Goal: Task Accomplishment & Management: Complete application form

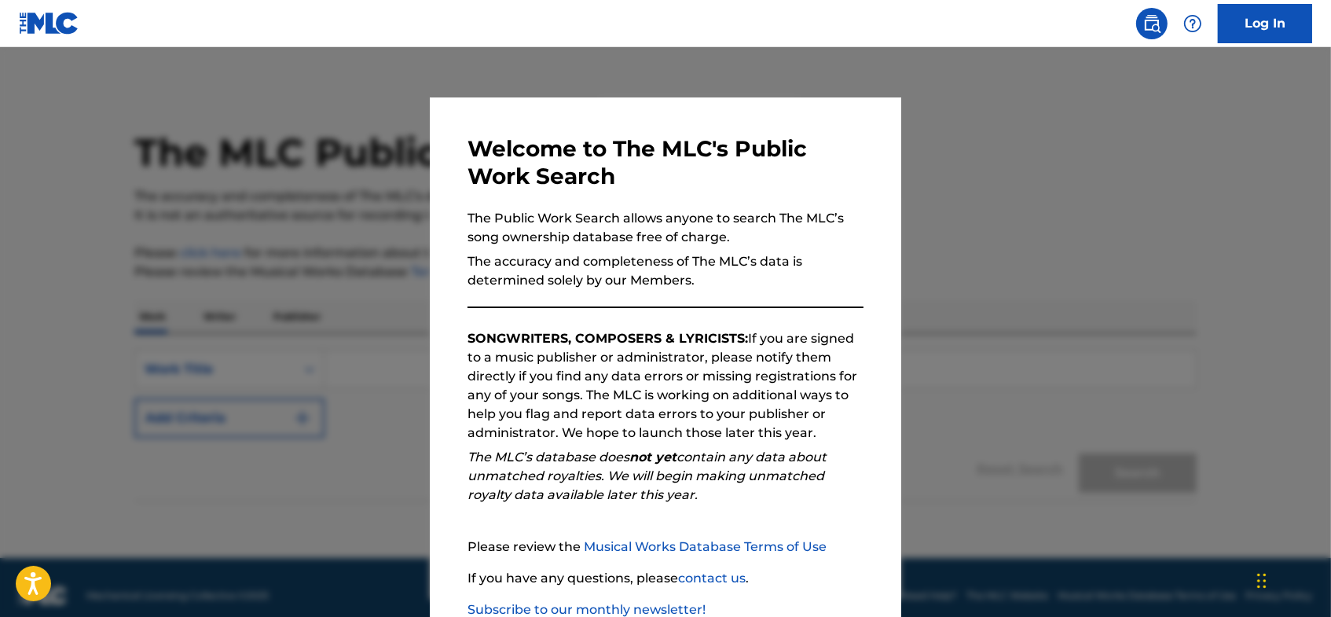
click at [1250, 31] on link "Log In" at bounding box center [1264, 23] width 94 height 39
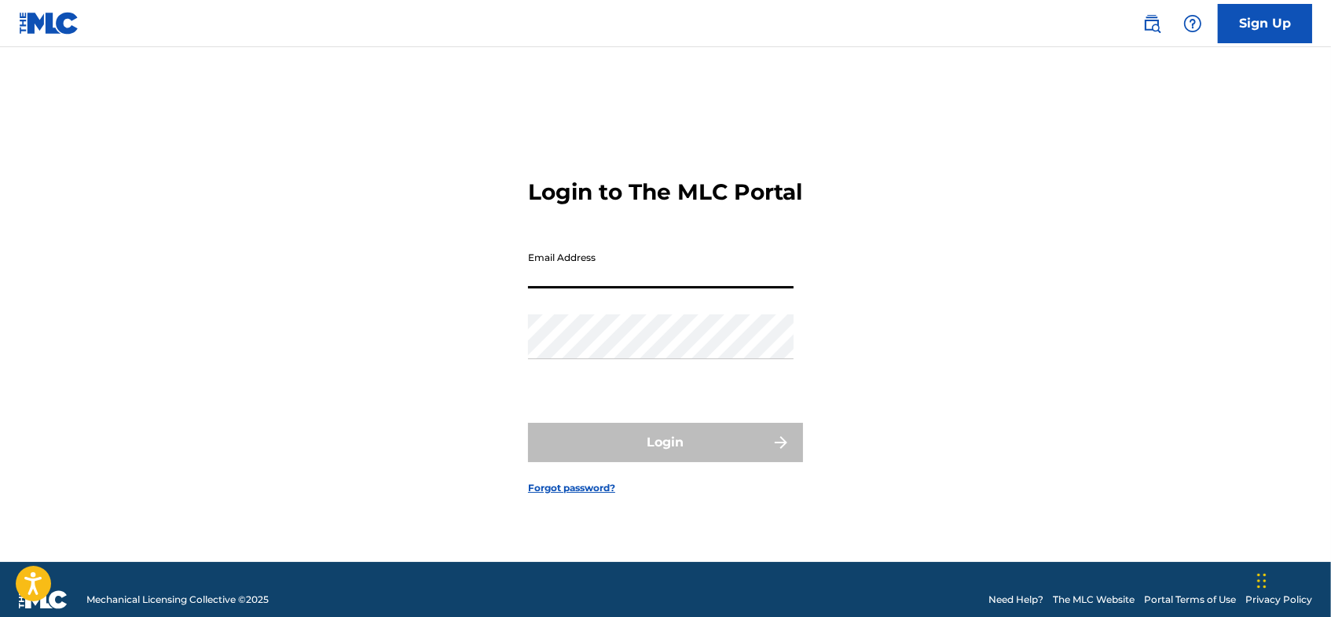
click at [554, 288] on input "Email Address" at bounding box center [660, 265] width 265 height 45
type input "[EMAIL_ADDRESS][DOMAIN_NAME]"
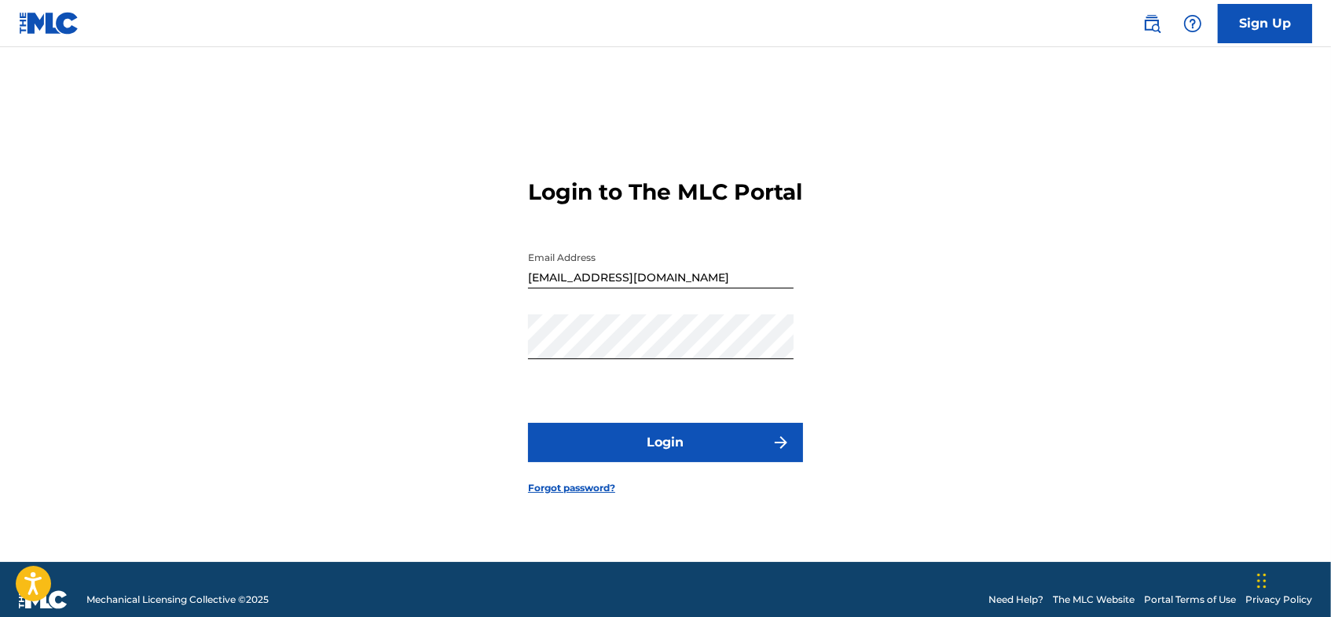
click at [624, 460] on button "Login" at bounding box center [665, 442] width 275 height 39
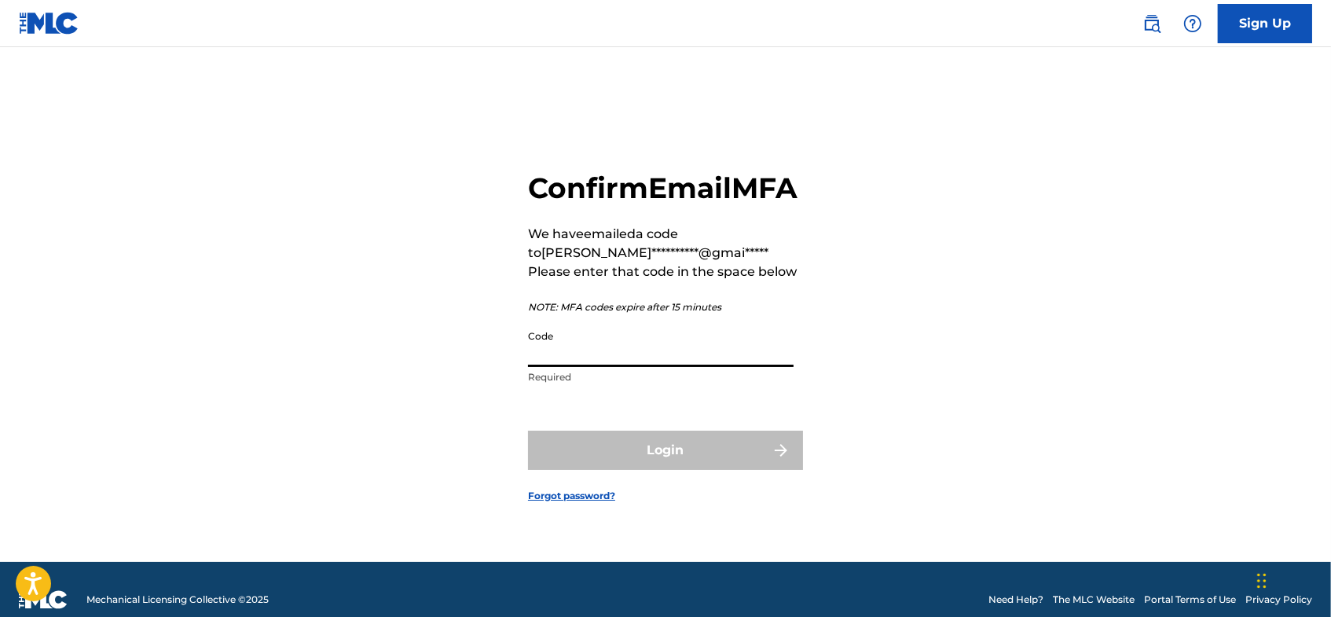
click at [598, 367] on input "Code" at bounding box center [660, 344] width 265 height 45
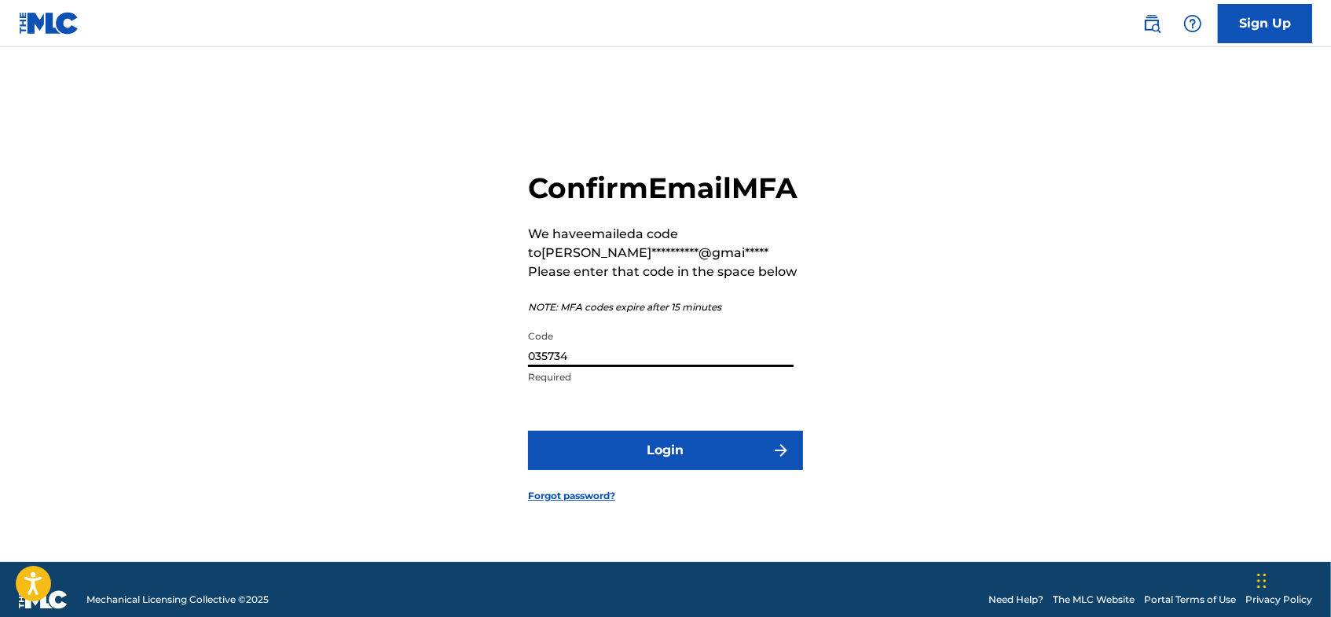
type input "035734"
click at [661, 470] on button "Login" at bounding box center [665, 449] width 275 height 39
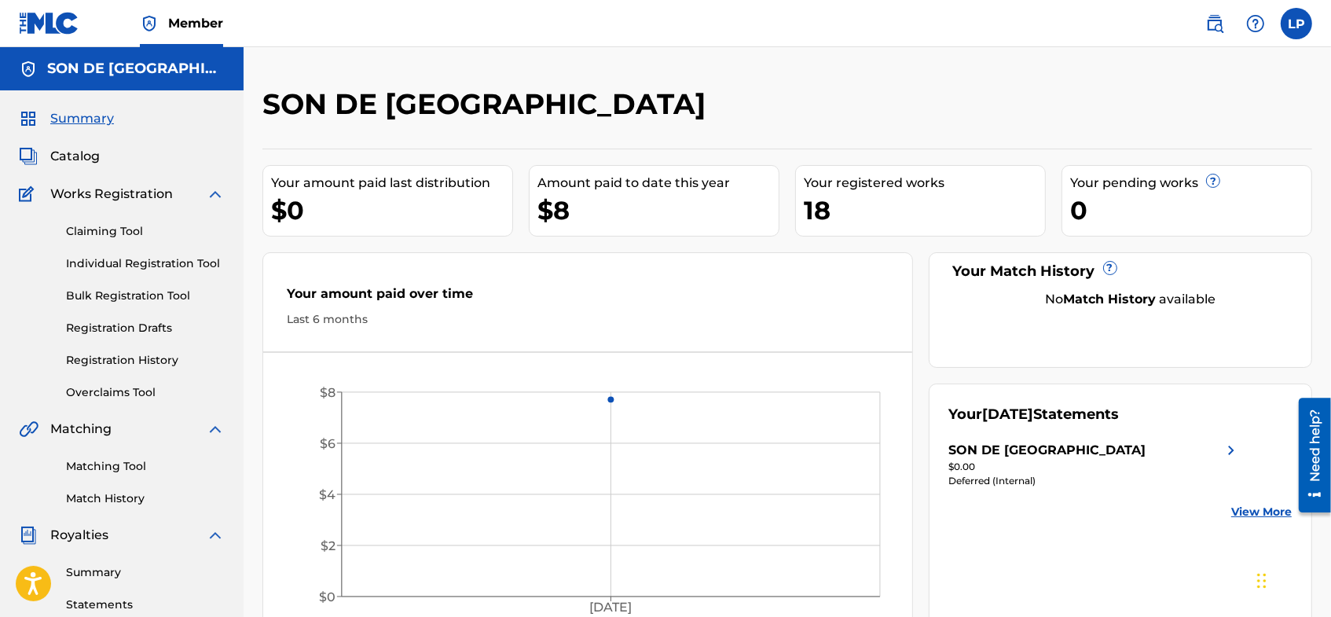
click at [103, 230] on link "Claiming Tool" at bounding box center [145, 231] width 159 height 16
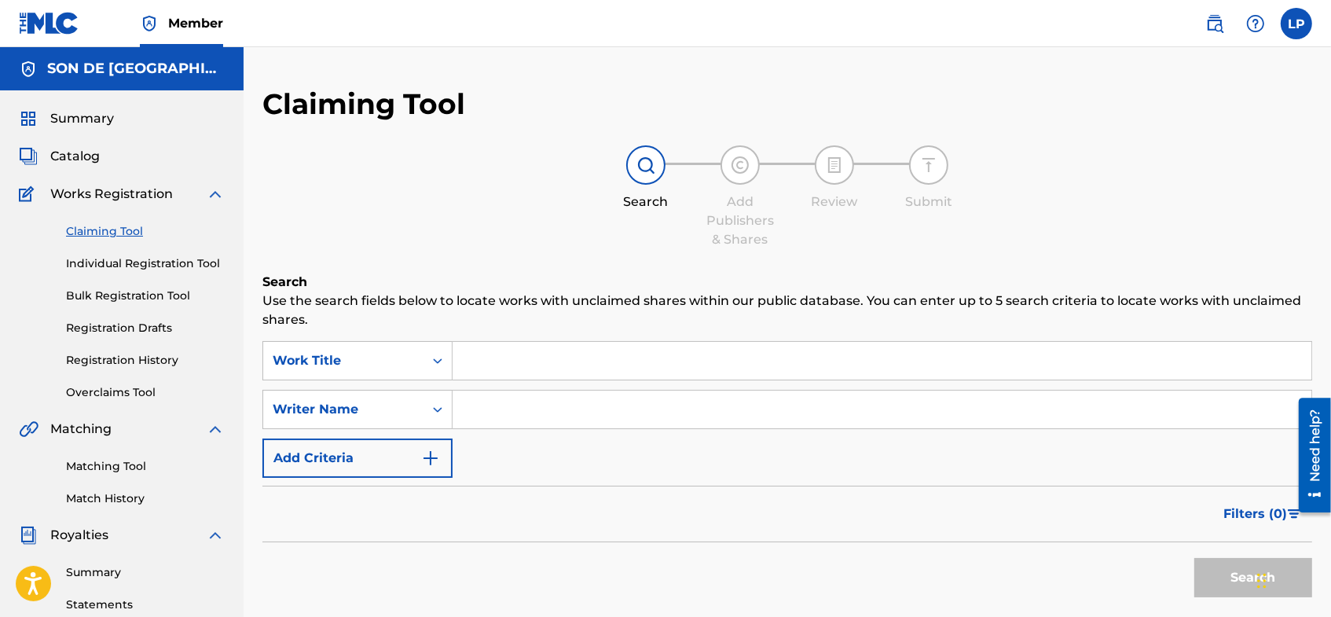
click at [111, 260] on link "Individual Registration Tool" at bounding box center [145, 263] width 159 height 16
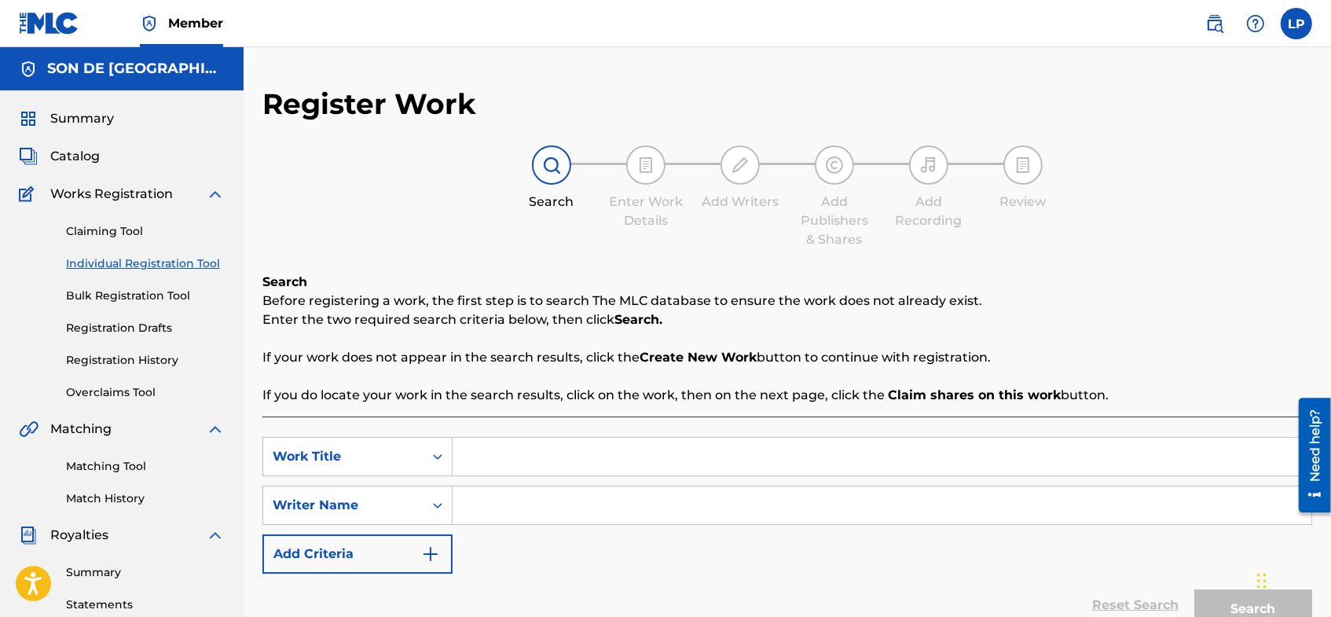
click at [99, 229] on link "Claiming Tool" at bounding box center [145, 231] width 159 height 16
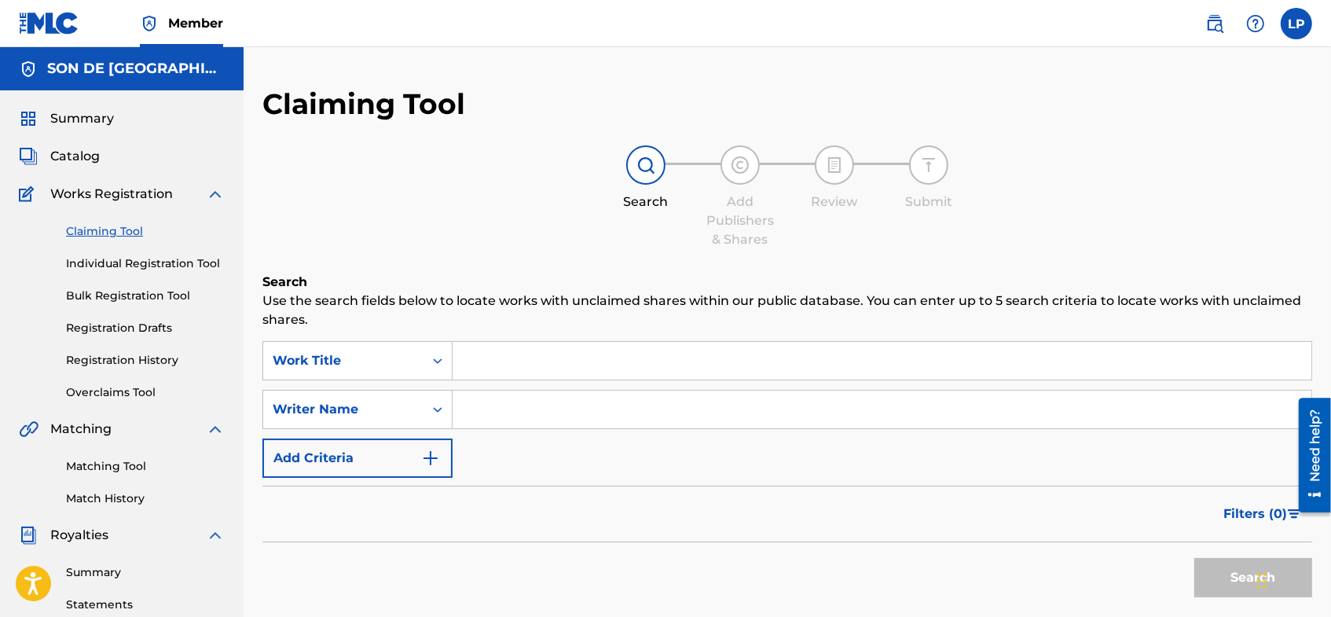
click at [99, 261] on link "Individual Registration Tool" at bounding box center [145, 263] width 159 height 16
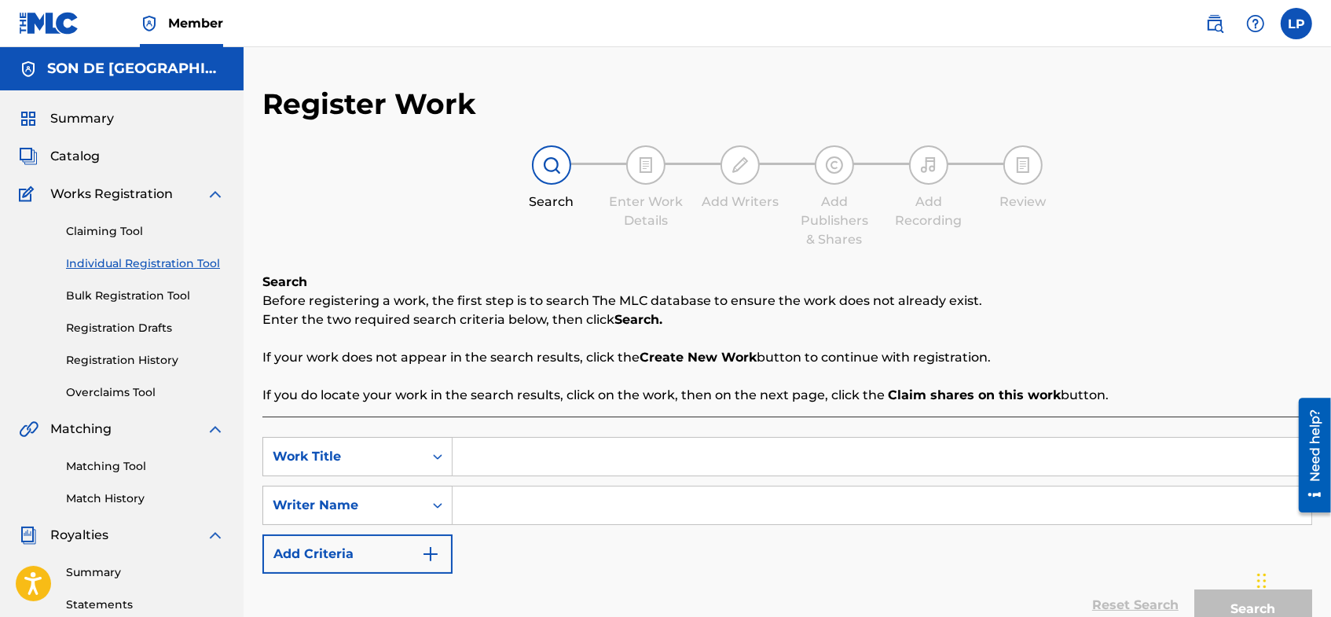
click at [82, 150] on span "Catalog" at bounding box center [74, 156] width 49 height 19
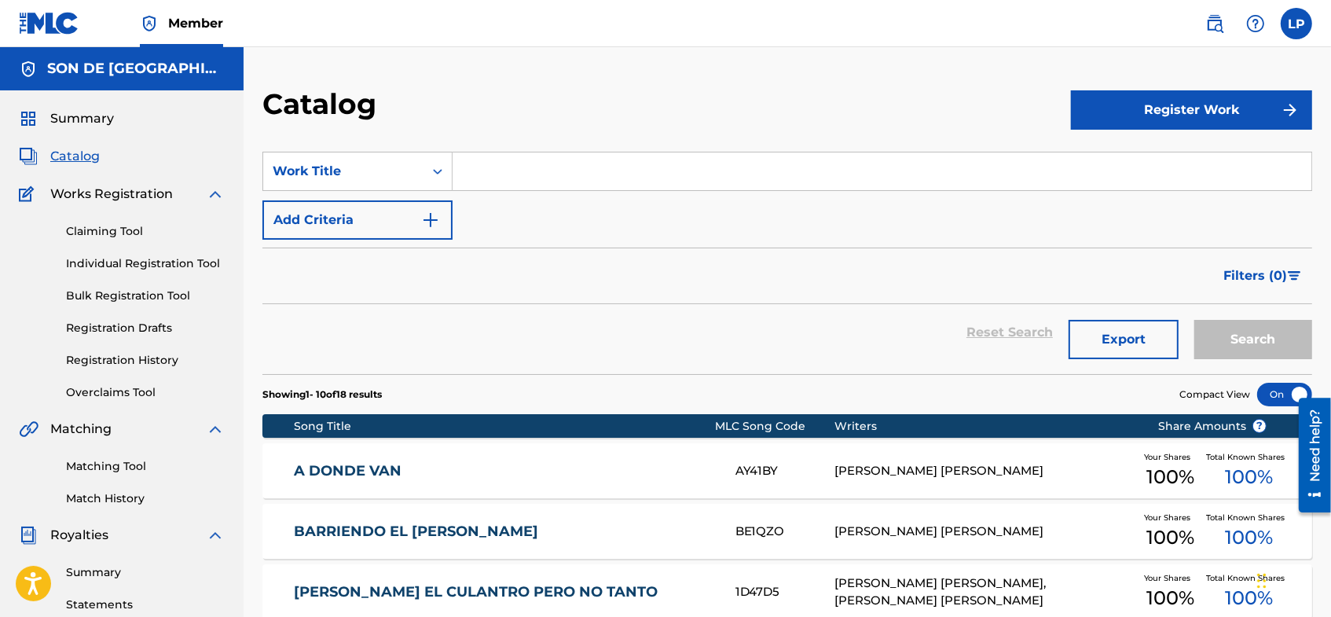
click at [1132, 112] on button "Register Work" at bounding box center [1191, 109] width 241 height 39
click at [138, 190] on span "Works Registration" at bounding box center [111, 194] width 123 height 19
click at [113, 232] on link "Claiming Tool" at bounding box center [145, 231] width 159 height 16
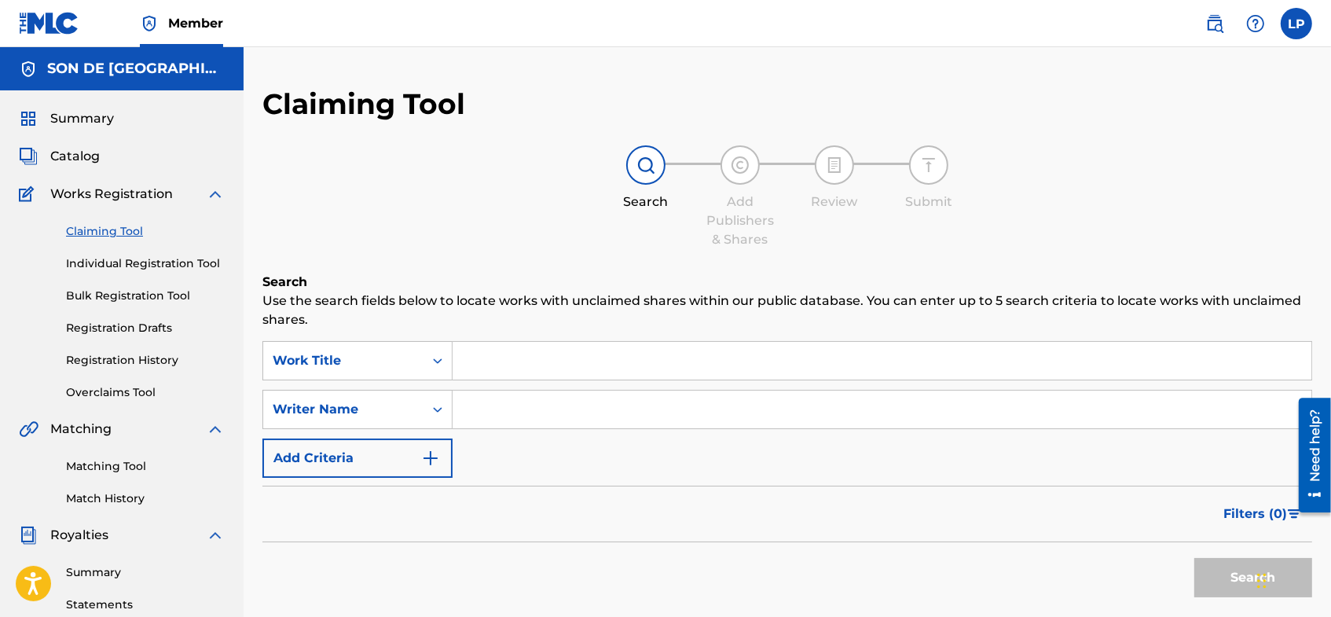
click at [109, 259] on link "Individual Registration Tool" at bounding box center [145, 263] width 159 height 16
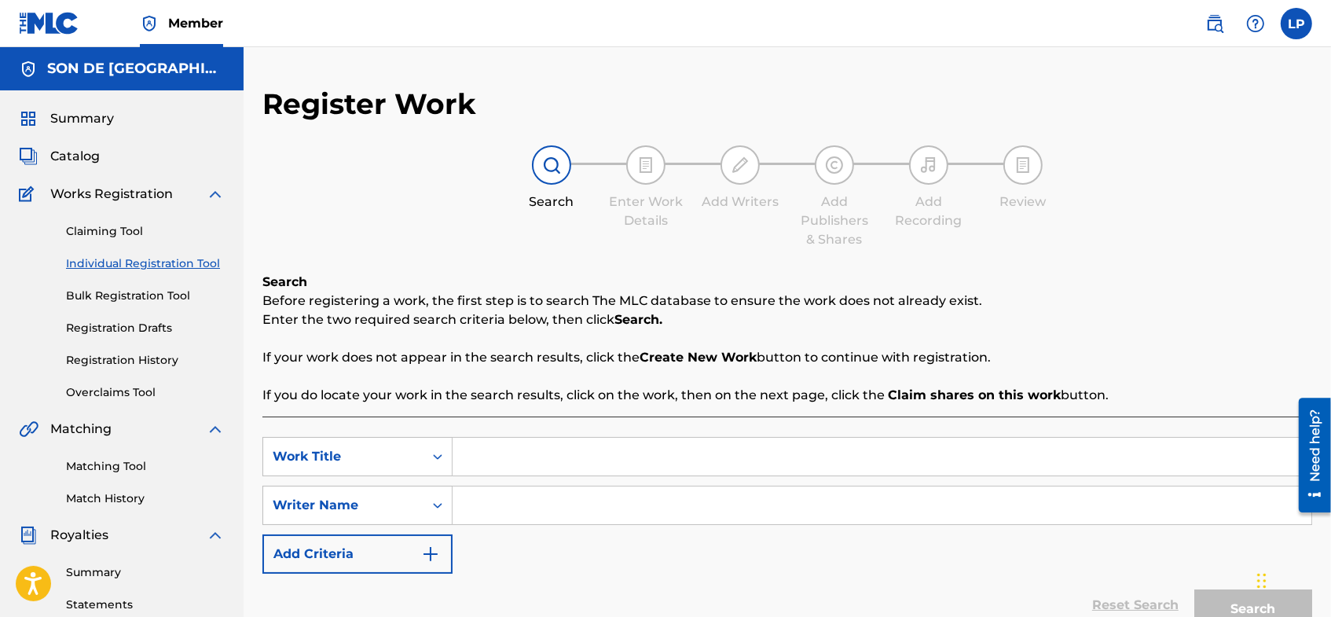
click at [521, 456] on input "Search Form" at bounding box center [881, 456] width 858 height 38
type input "[PERSON_NAME] del Mundo"
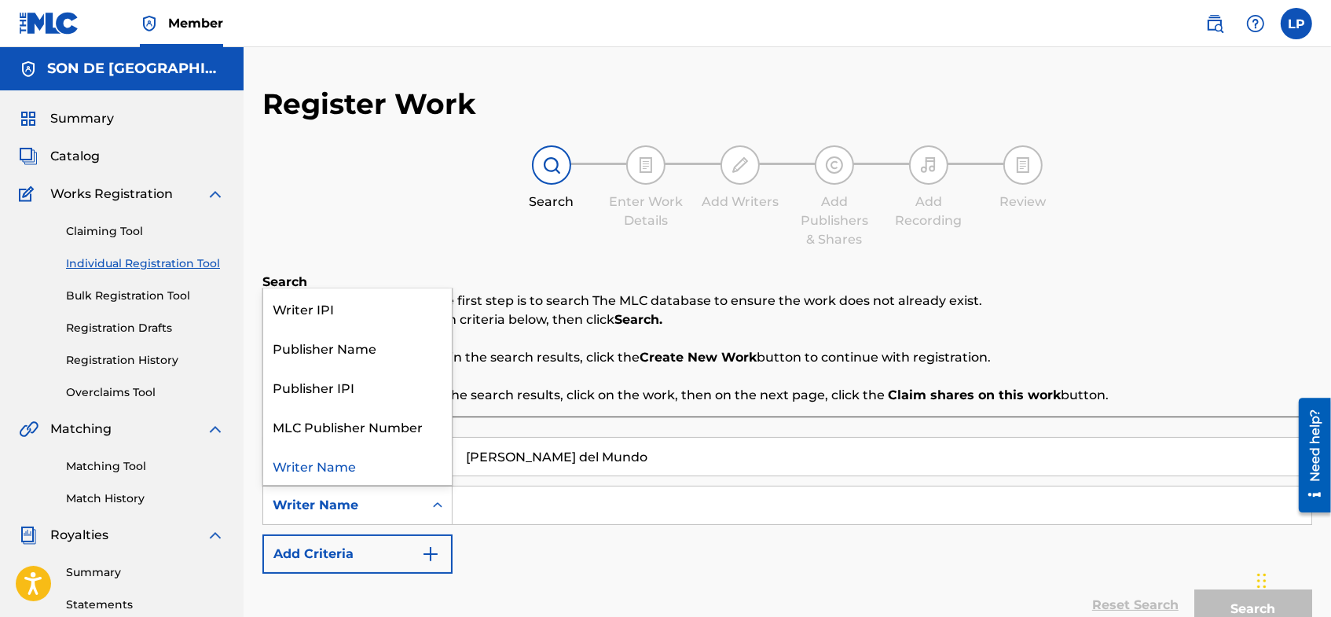
click at [439, 503] on icon "Search Form" at bounding box center [438, 505] width 16 height 16
click at [1026, 247] on div "Search Enter Work Details Add Writers Add Publishers & Shares Add Recording Rev…" at bounding box center [786, 197] width 1049 height 104
click at [439, 504] on icon "Search Form" at bounding box center [437, 504] width 9 height 5
click at [474, 504] on input "Search Form" at bounding box center [881, 505] width 858 height 38
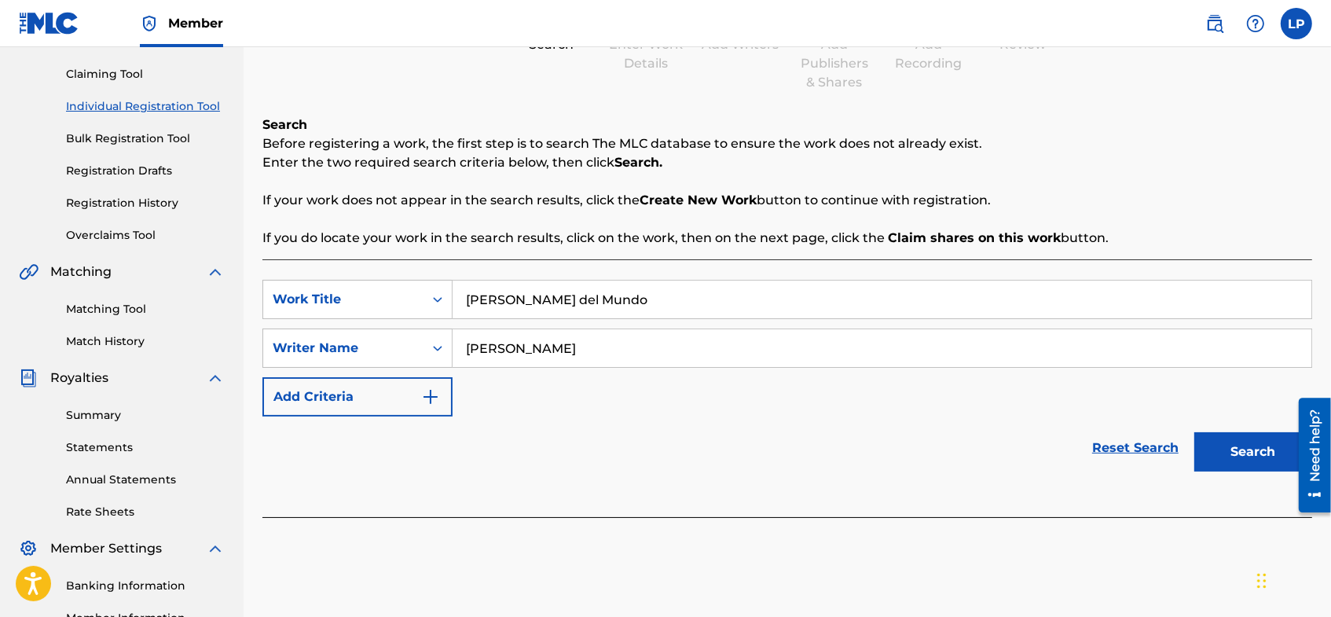
scroll to position [159, 0]
type input "[PERSON_NAME]"
click at [1235, 452] on button "Search" at bounding box center [1253, 449] width 118 height 39
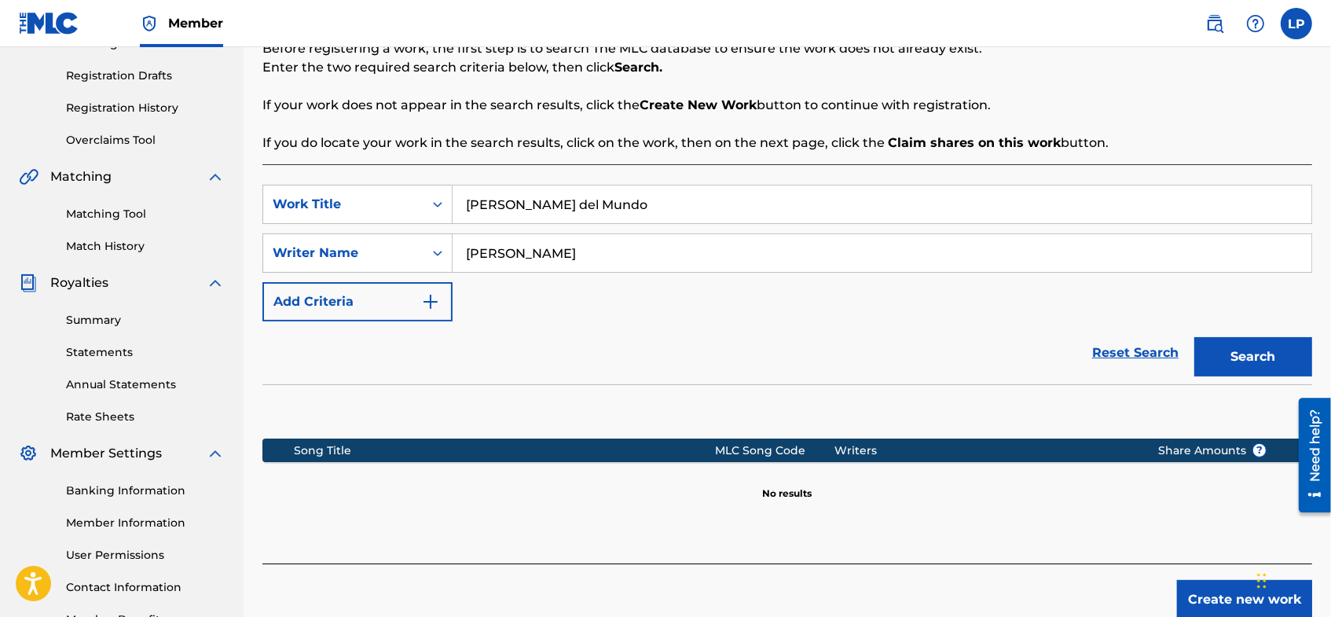
scroll to position [346, 0]
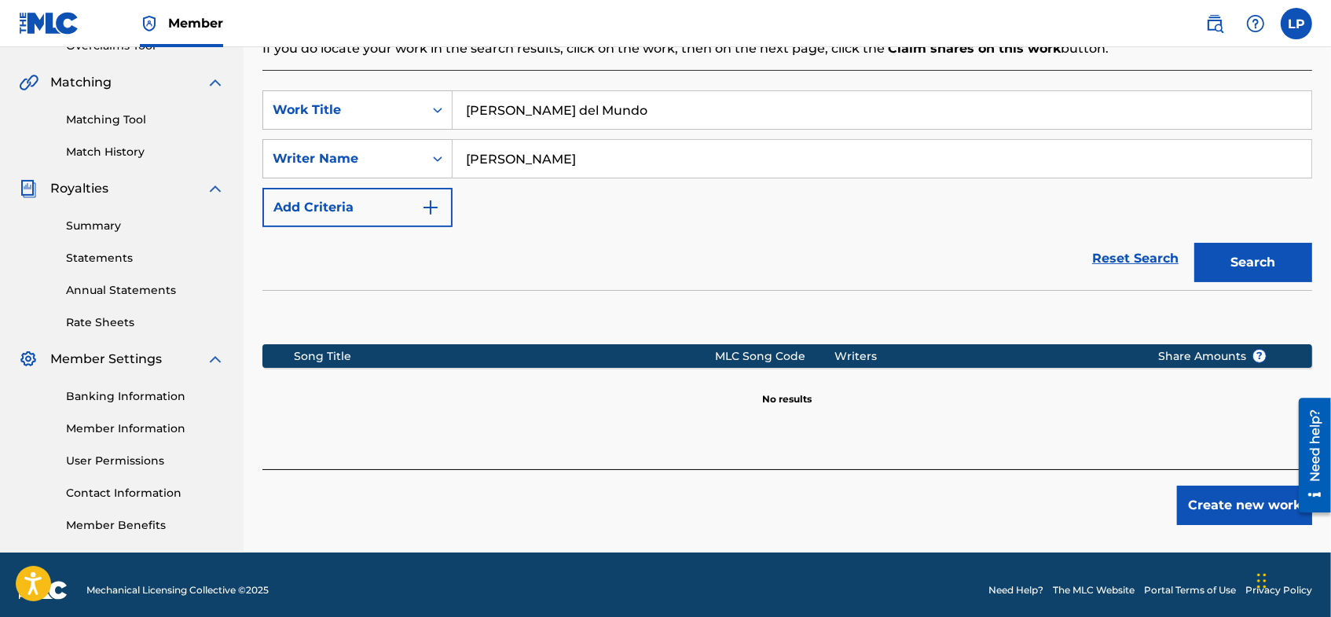
click at [1227, 502] on button "Create new work" at bounding box center [1244, 504] width 135 height 39
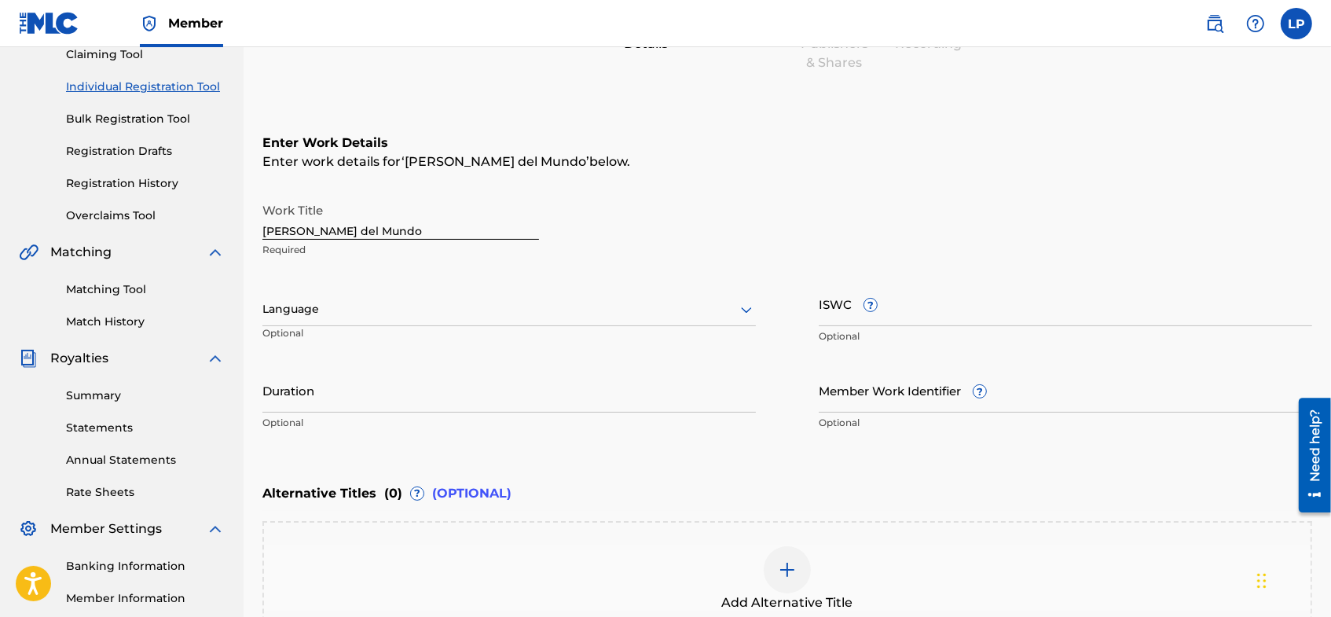
scroll to position [163, 0]
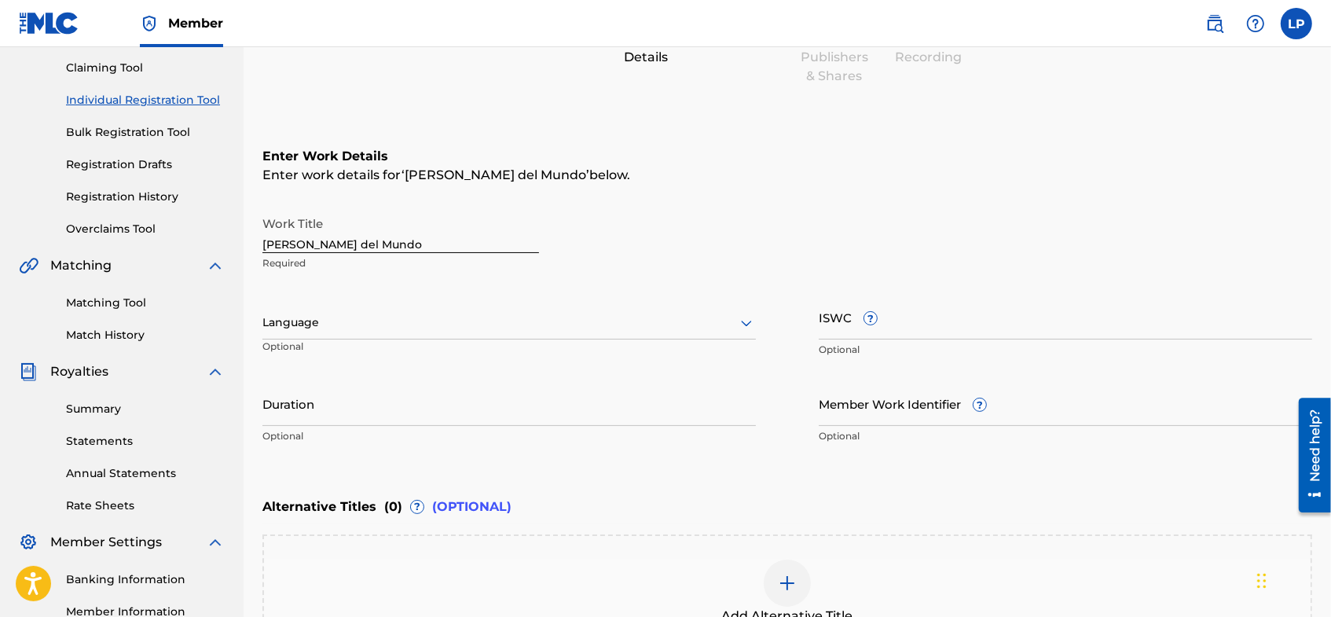
click at [745, 322] on icon at bounding box center [746, 322] width 19 height 19
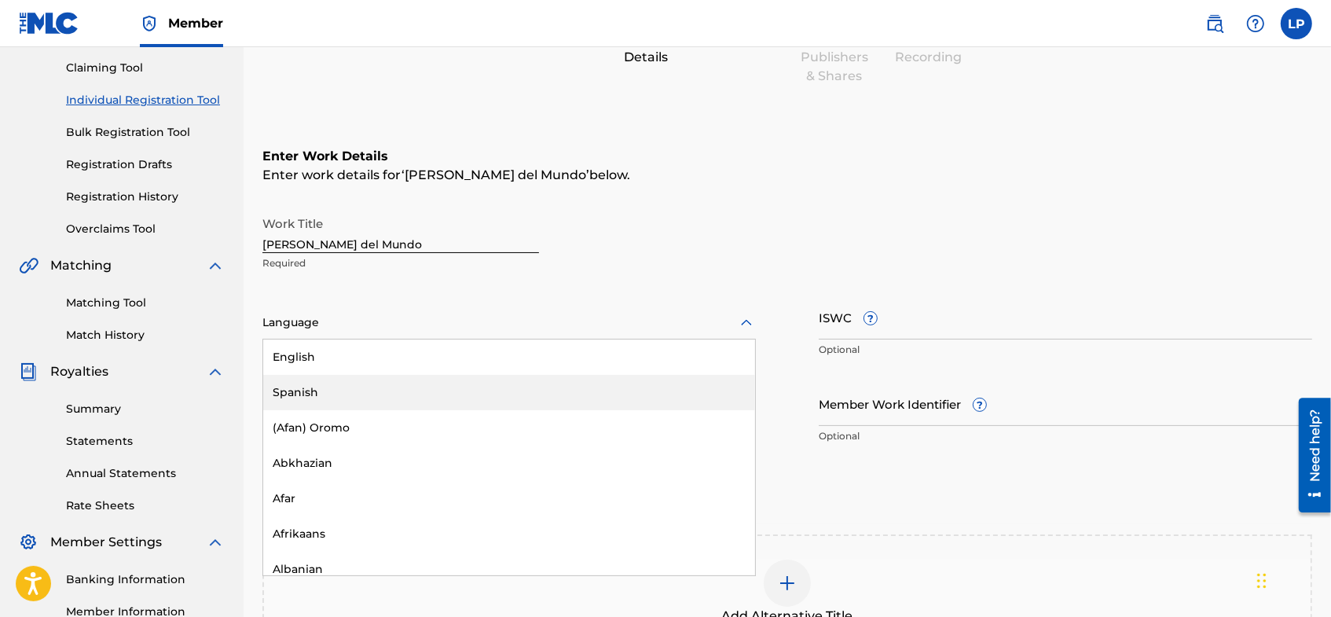
click at [283, 390] on div "Spanish" at bounding box center [509, 392] width 492 height 35
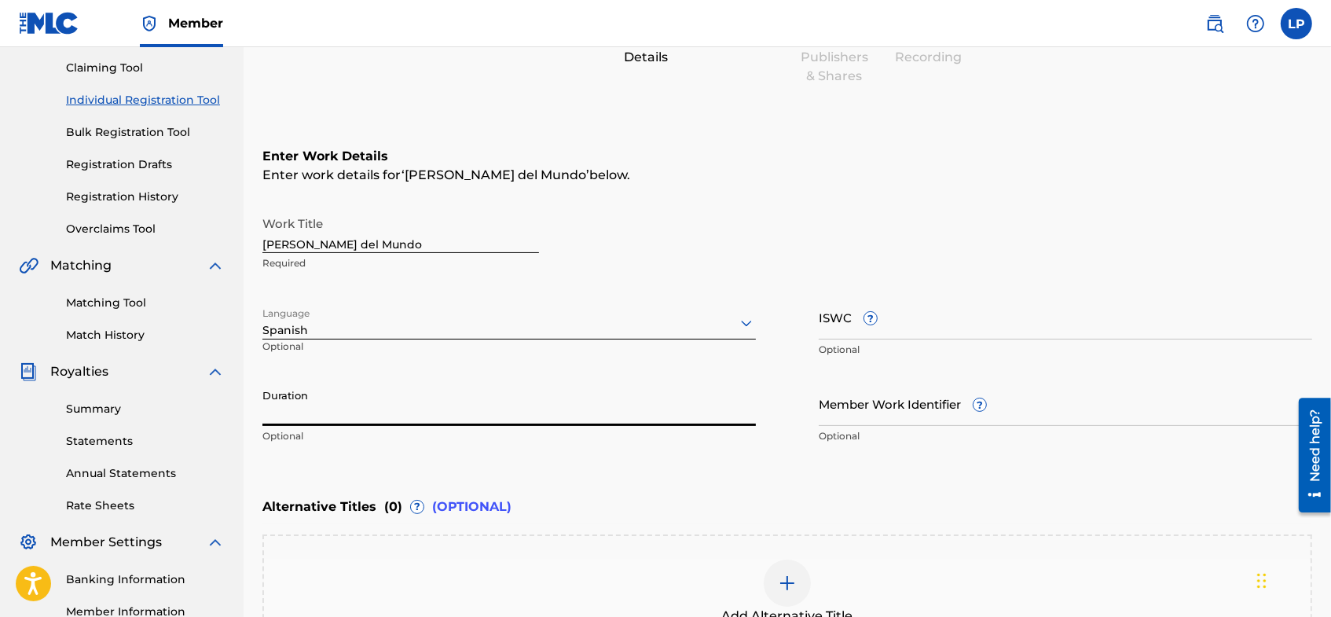
click at [314, 407] on input "Duration" at bounding box center [508, 403] width 493 height 45
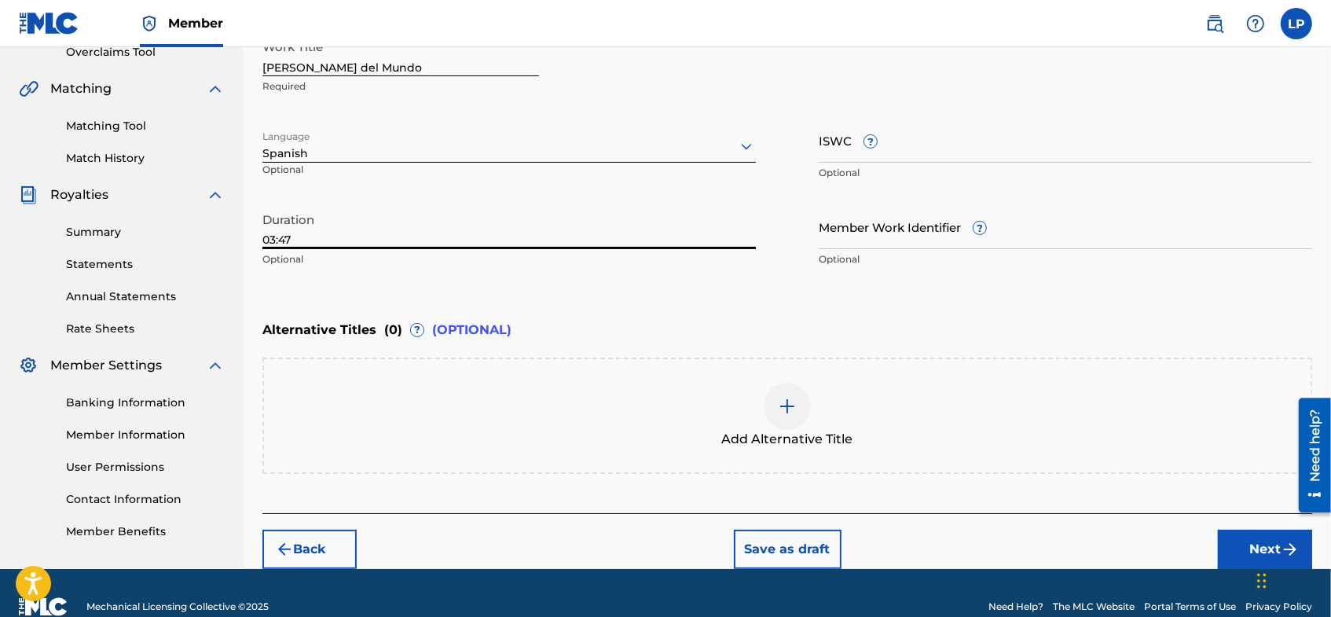
scroll to position [366, 0]
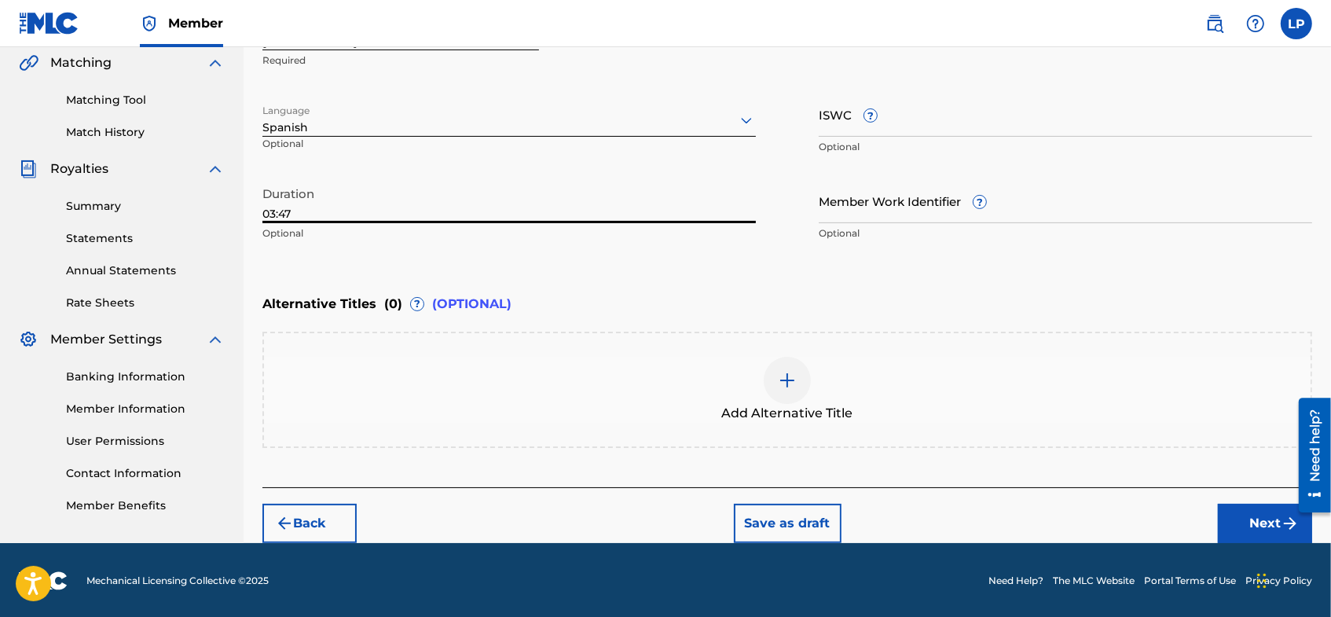
type input "03:47"
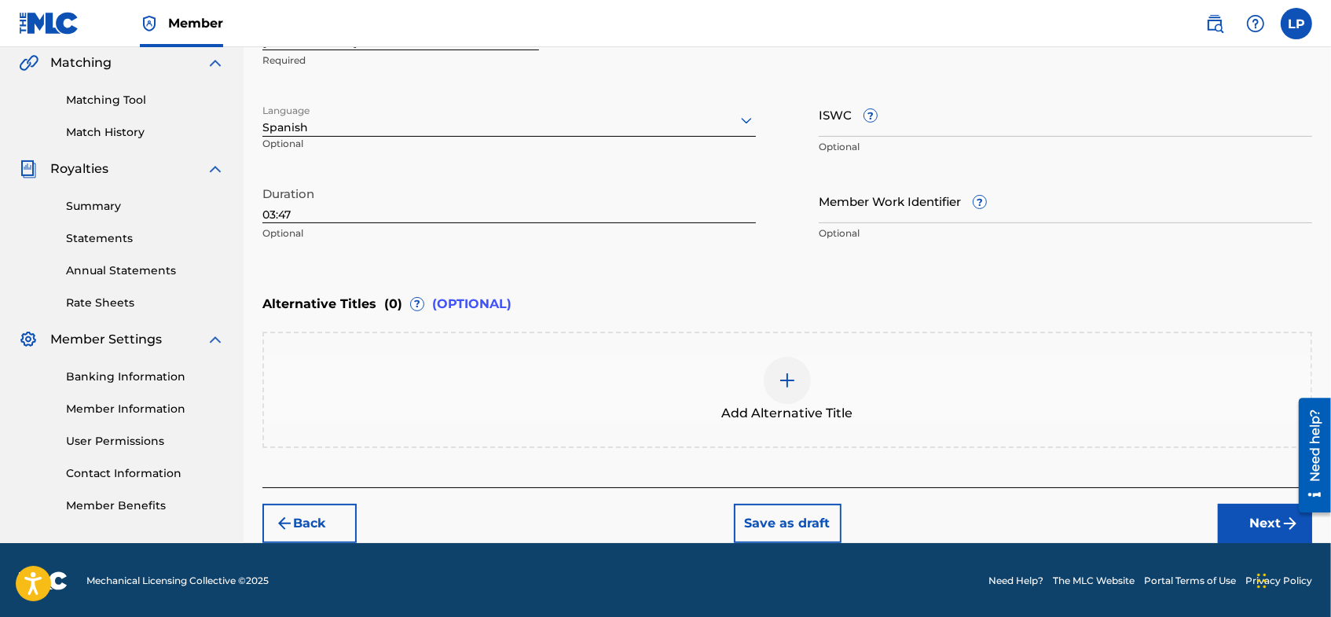
click at [1250, 520] on button "Next" at bounding box center [1264, 522] width 94 height 39
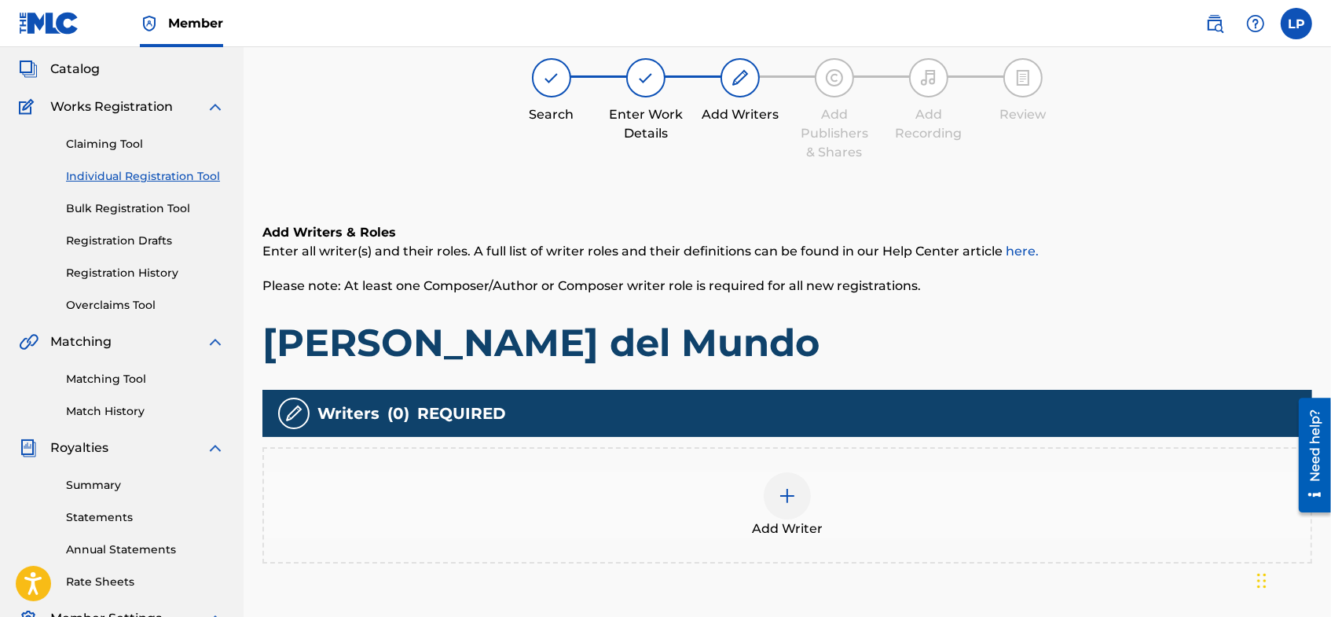
scroll to position [70, 0]
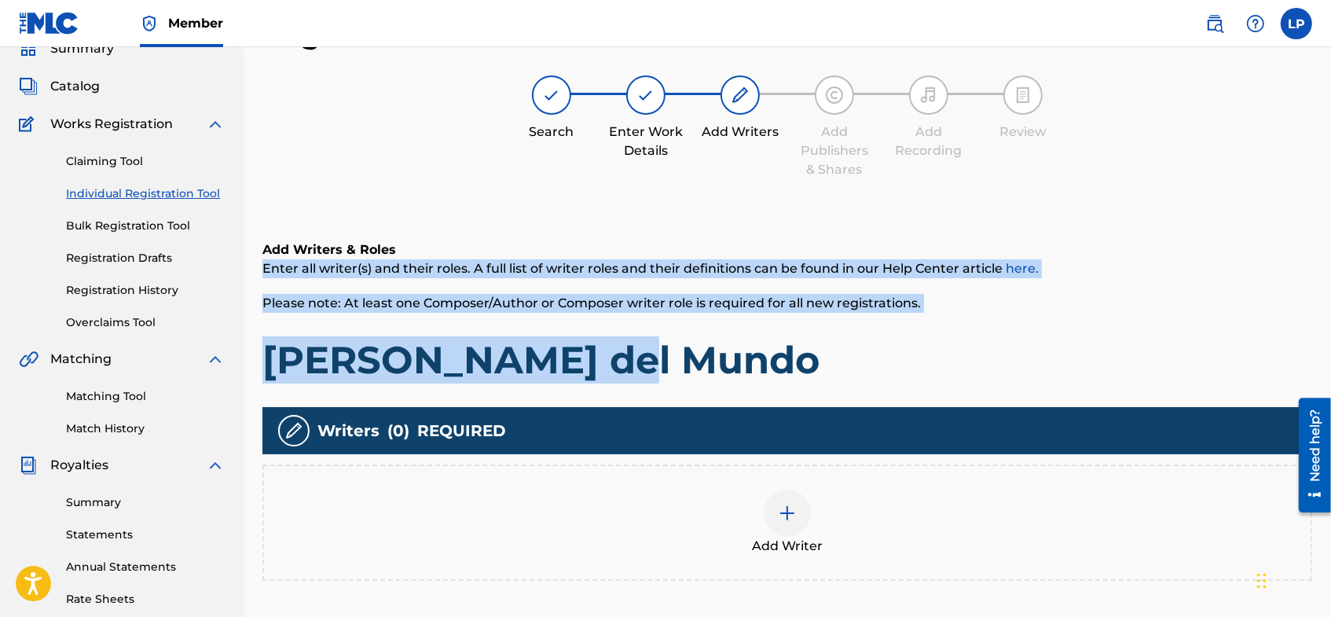
drag, startPoint x: 1328, startPoint y: 193, endPoint x: 1332, endPoint y: 332, distance: 139.1
click at [1330, 332] on html "Accessibility Screen-Reader Guide, Feedback, and Issue Reporting | New window C…" at bounding box center [665, 238] width 1331 height 617
click at [1222, 211] on div "Add Writers & Roles Enter all writer(s) and their roles. A full list of writer …" at bounding box center [786, 429] width 1049 height 453
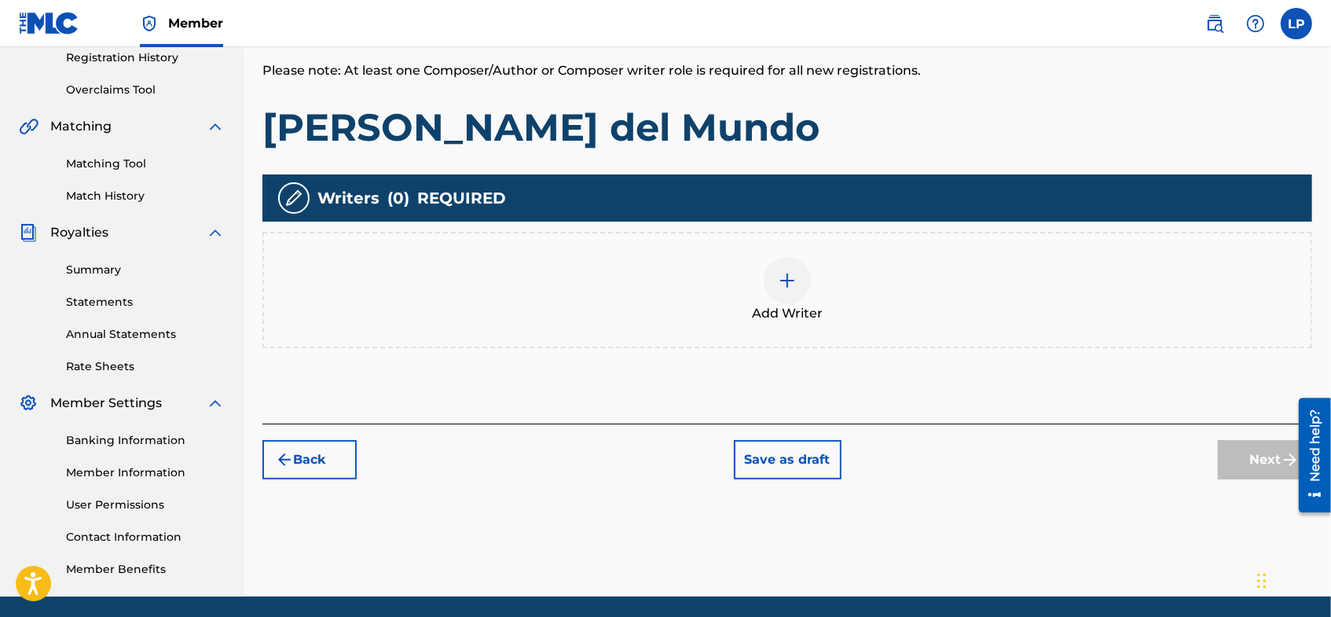
scroll to position [357, 0]
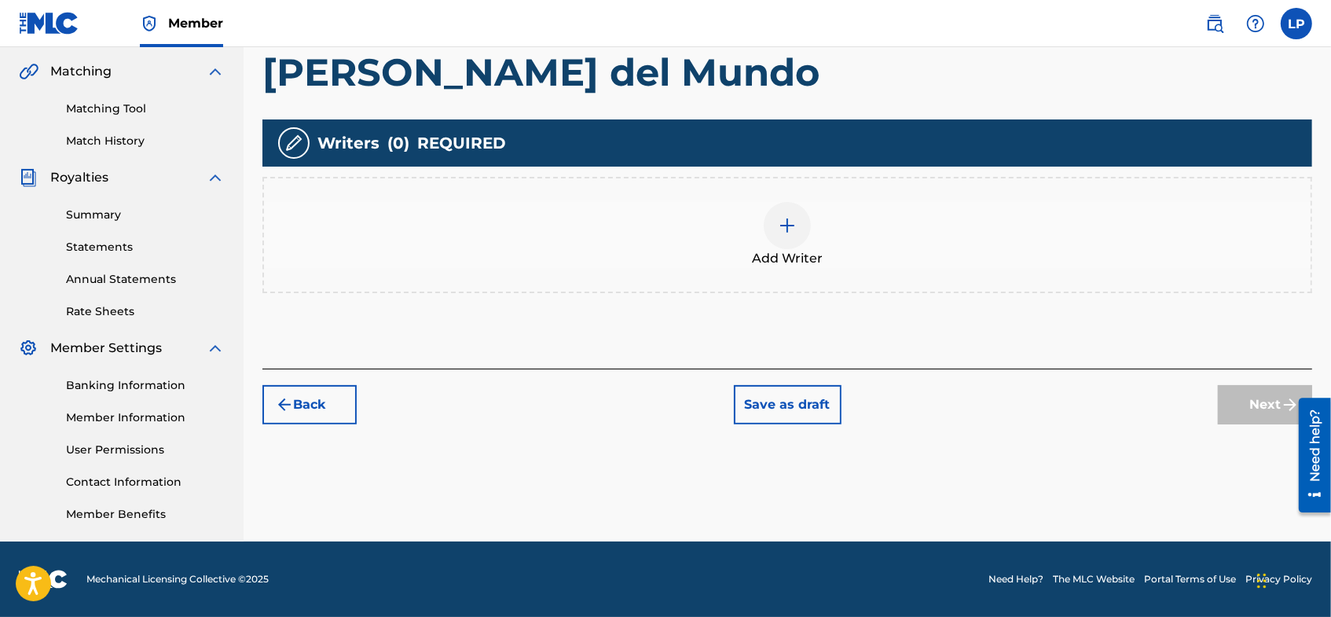
click at [794, 233] on img at bounding box center [787, 225] width 19 height 19
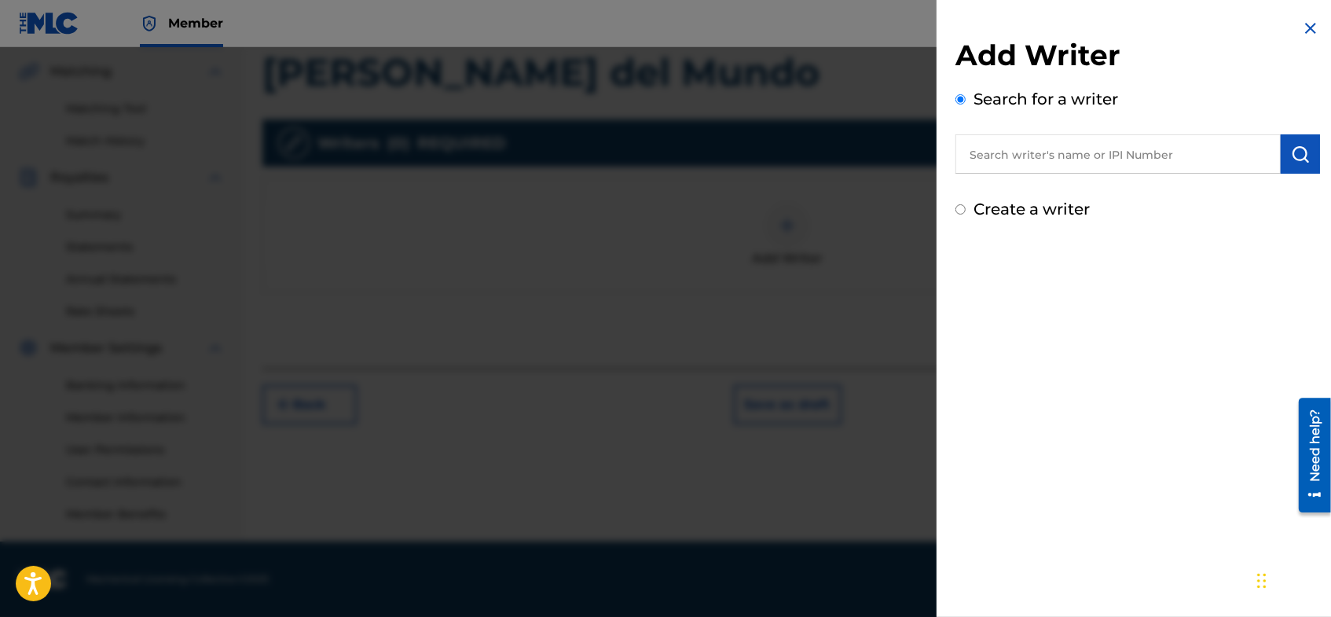
click at [1004, 152] on input "text" at bounding box center [1117, 153] width 325 height 39
type input "[PERSON_NAME]"
click at [962, 207] on input "Create a writer" at bounding box center [960, 209] width 10 height 10
radio input "false"
radio input "true"
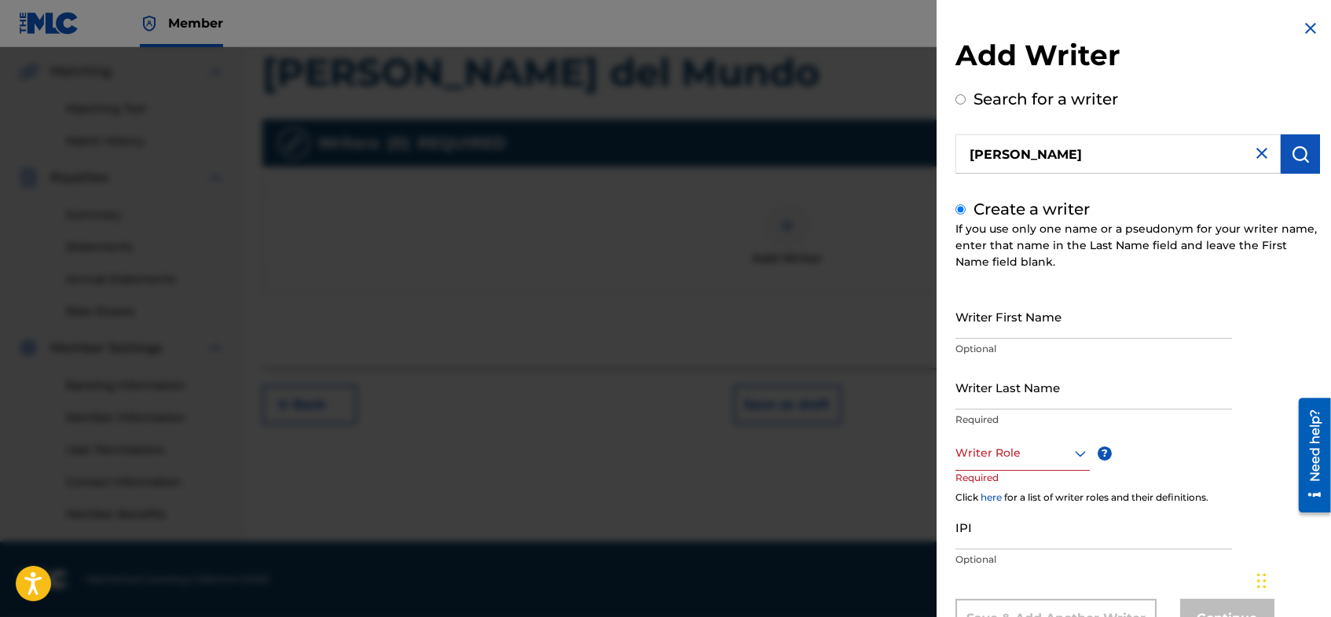
click at [988, 325] on input "Writer First Name" at bounding box center [1093, 316] width 276 height 45
type input "[PERSON_NAME]"
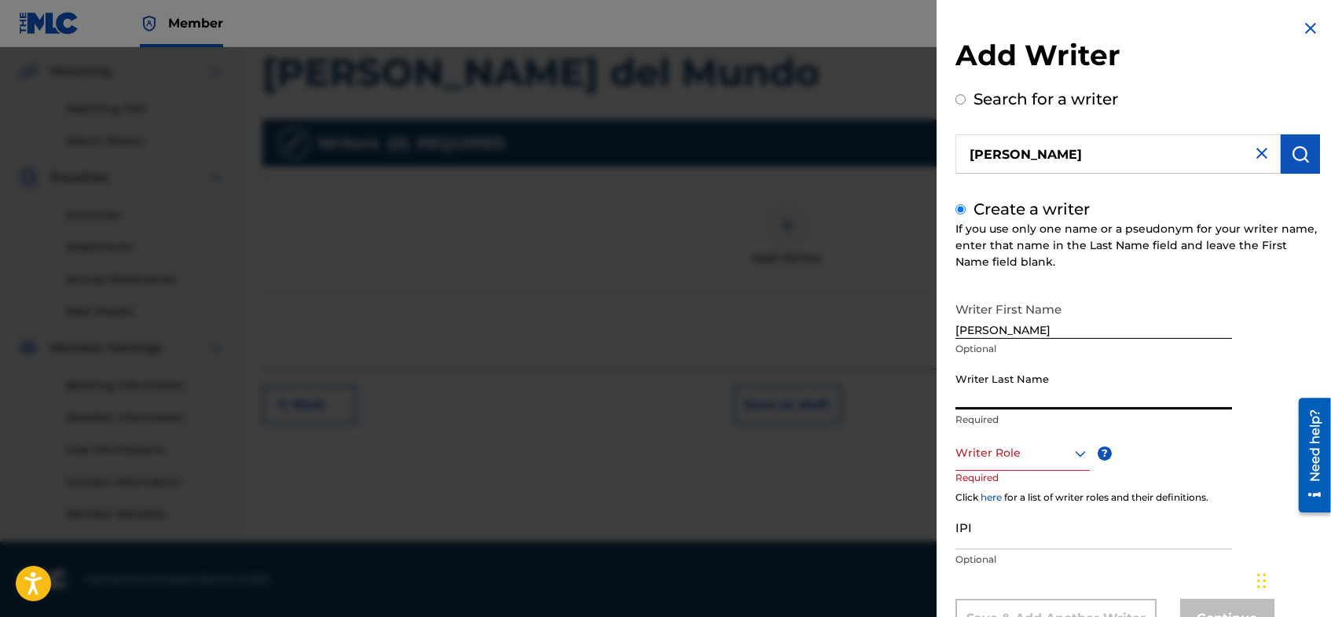
click at [996, 396] on input "Writer Last Name" at bounding box center [1093, 386] width 276 height 45
type input "[PERSON_NAME]"
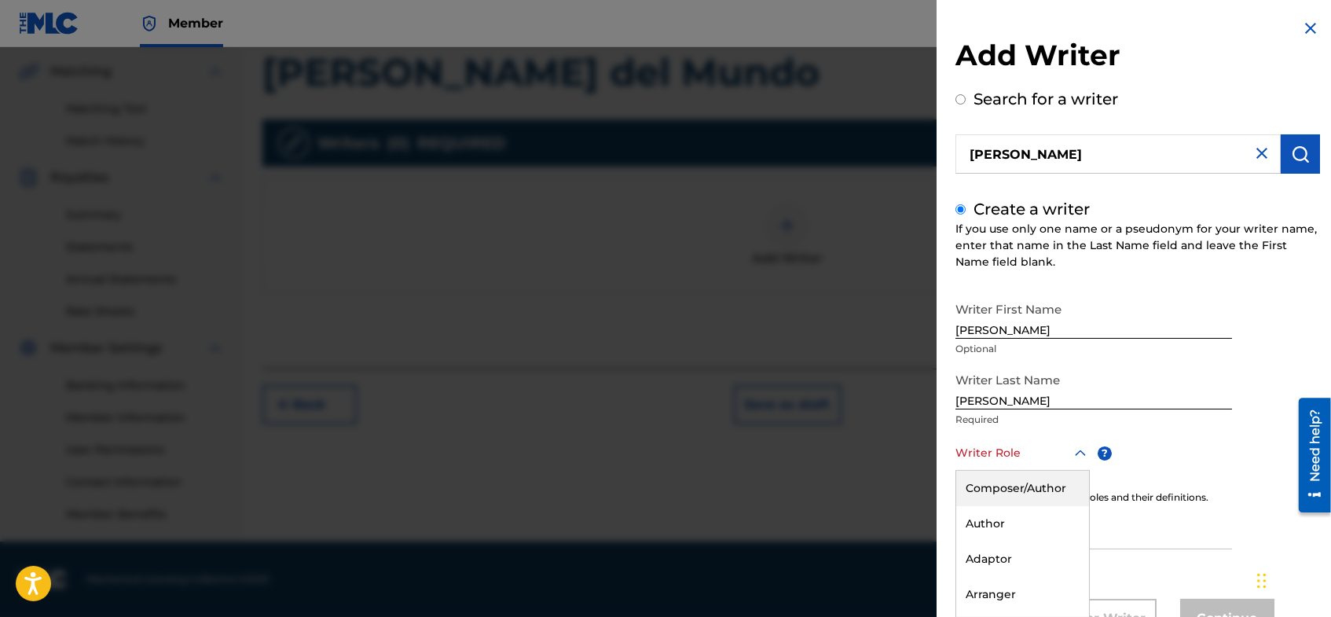
scroll to position [63, 0]
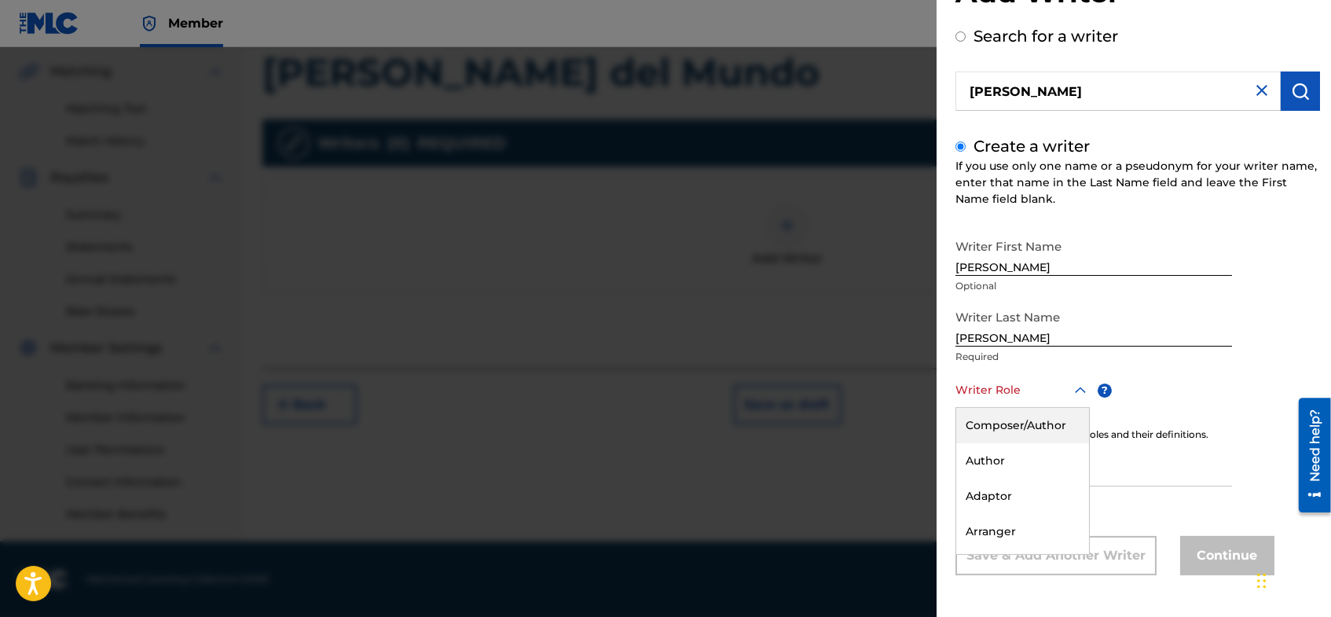
click at [1079, 408] on div "8 results available. Use Up and Down to choose options, press Enter to select t…" at bounding box center [1022, 389] width 134 height 35
click at [976, 423] on div "Composer/Author" at bounding box center [1022, 425] width 133 height 35
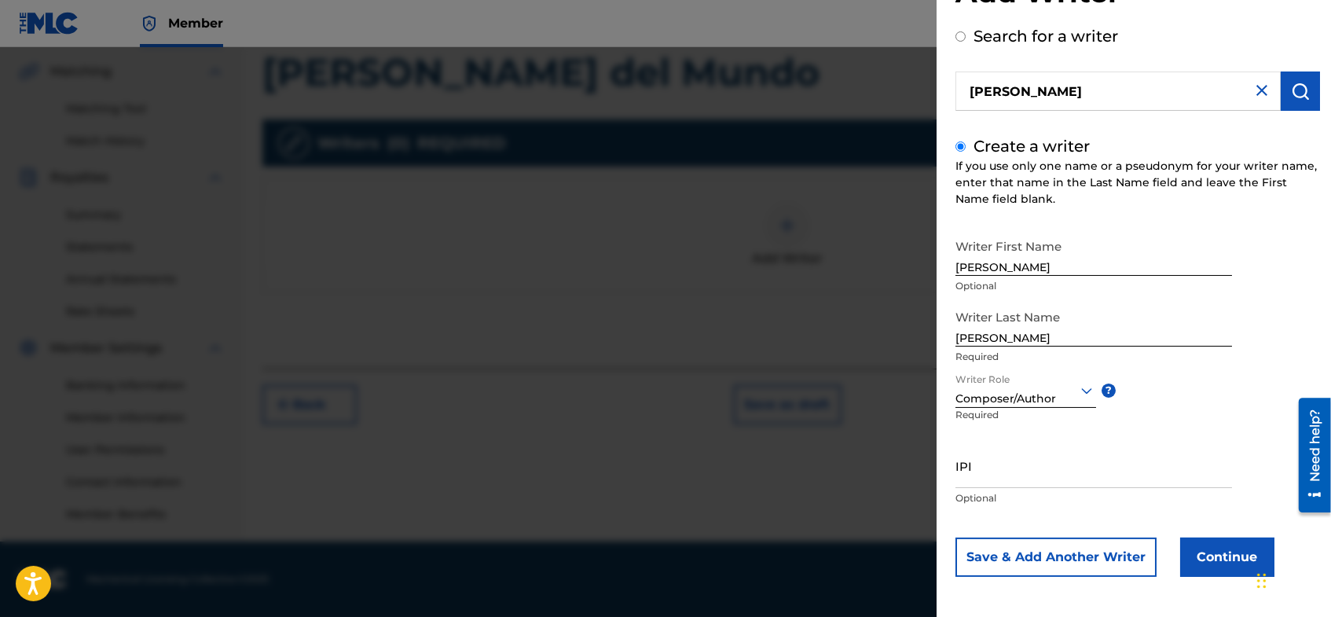
click at [985, 474] on input "IPI" at bounding box center [1093, 465] width 276 height 45
type input "715700368"
click at [1218, 555] on button "Continue" at bounding box center [1227, 556] width 94 height 39
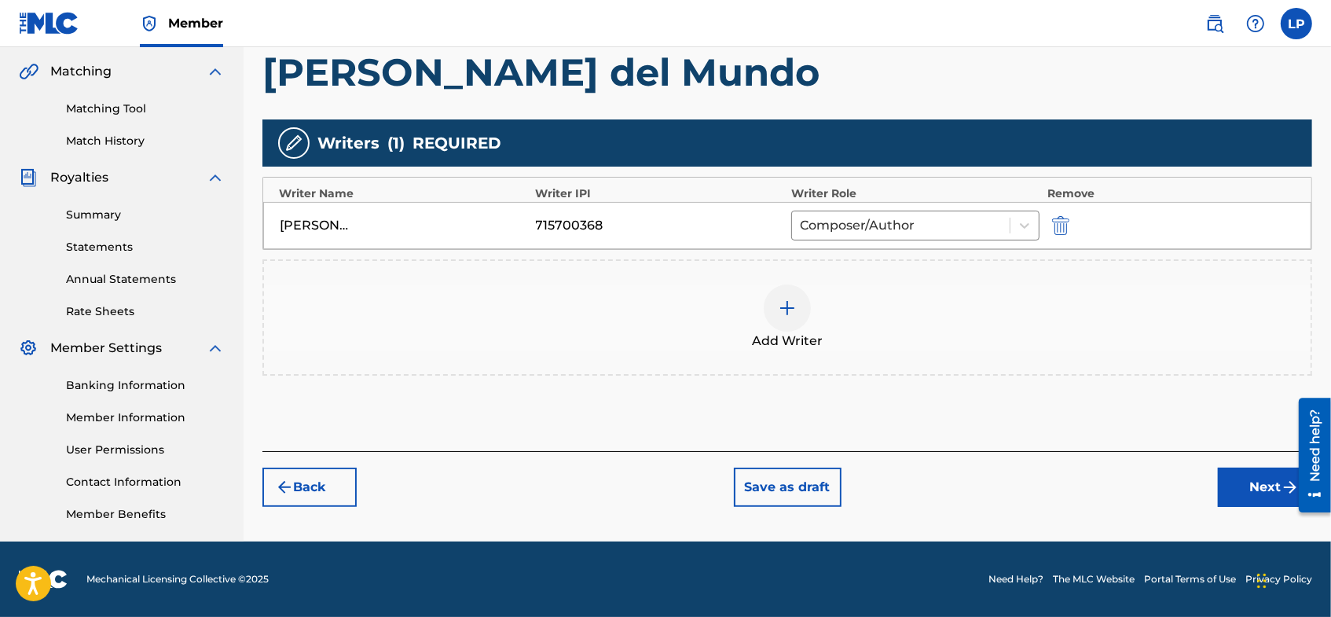
click at [1246, 489] on button "Next" at bounding box center [1264, 486] width 94 height 39
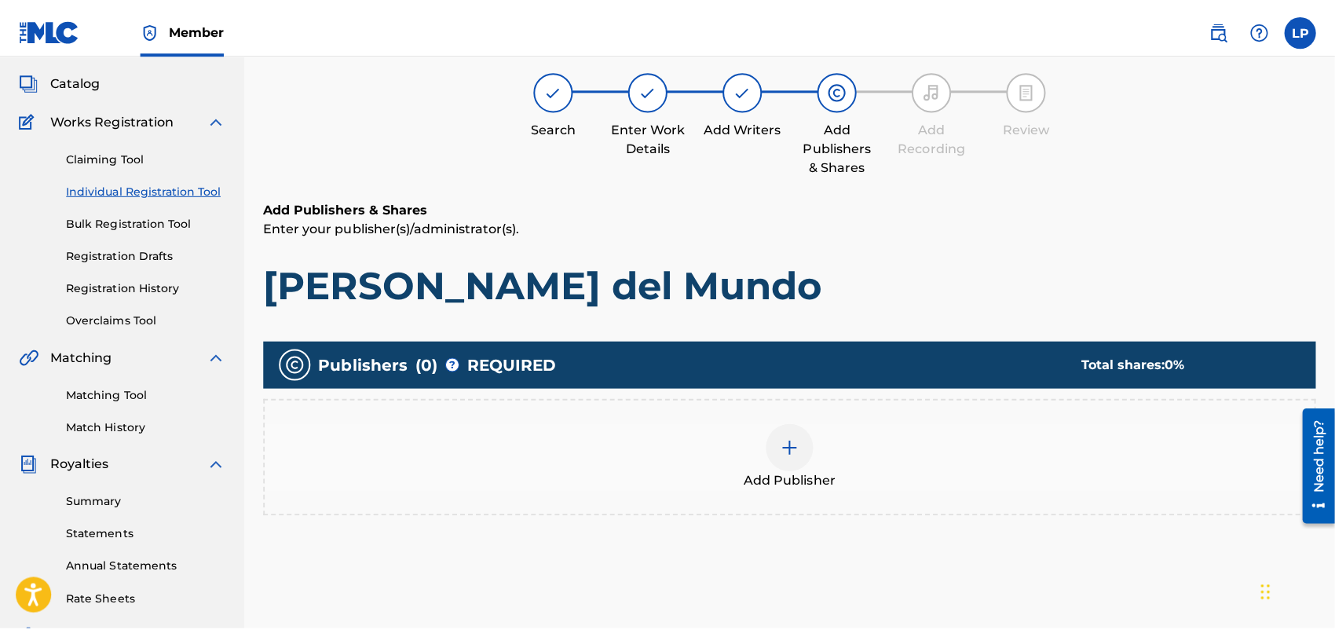
scroll to position [70, 0]
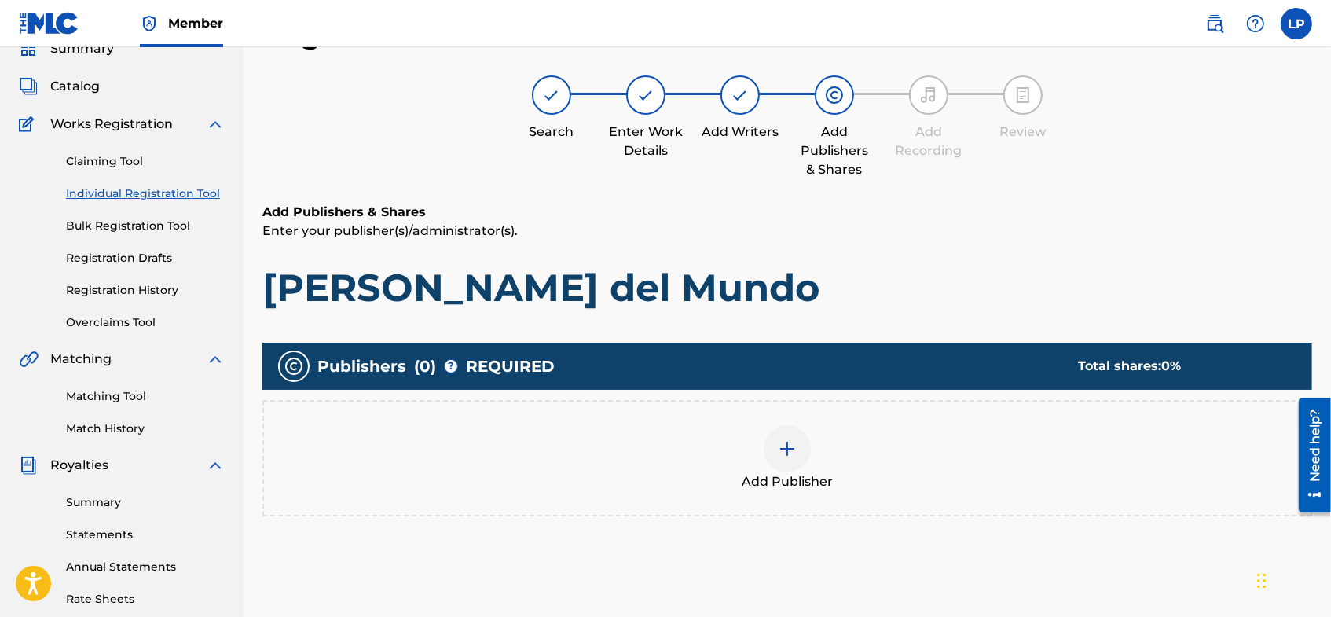
click at [781, 440] on img at bounding box center [787, 448] width 19 height 19
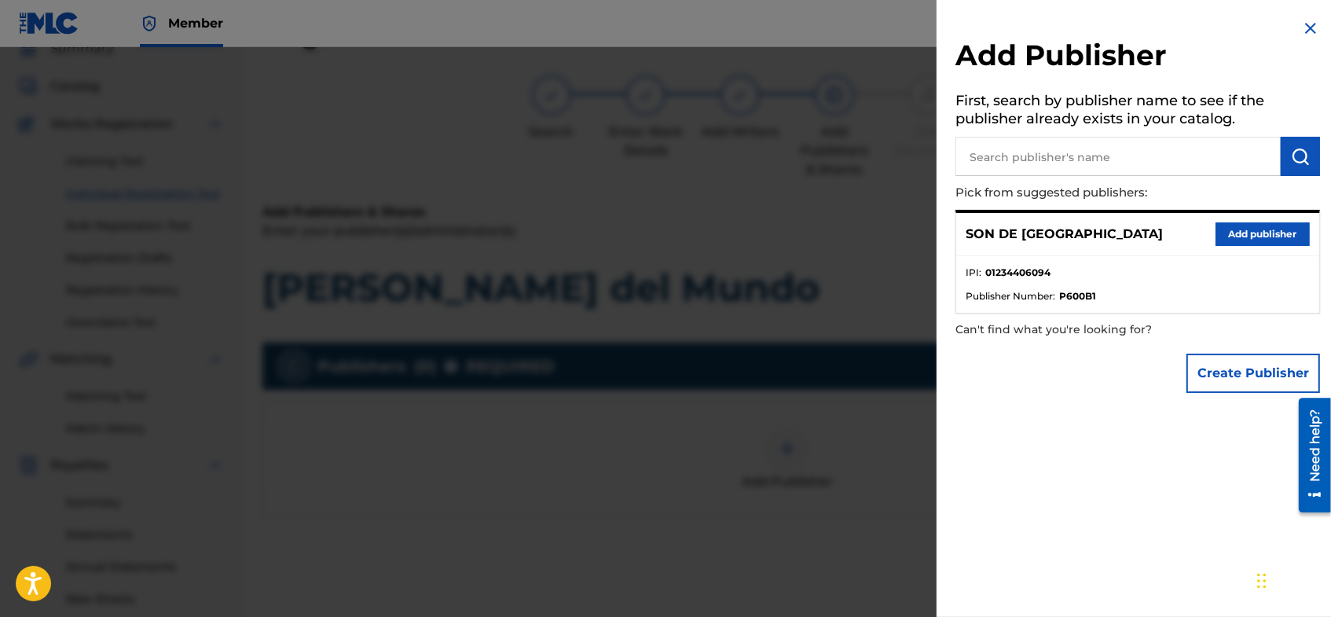
click at [1259, 229] on button "Add publisher" at bounding box center [1262, 234] width 94 height 24
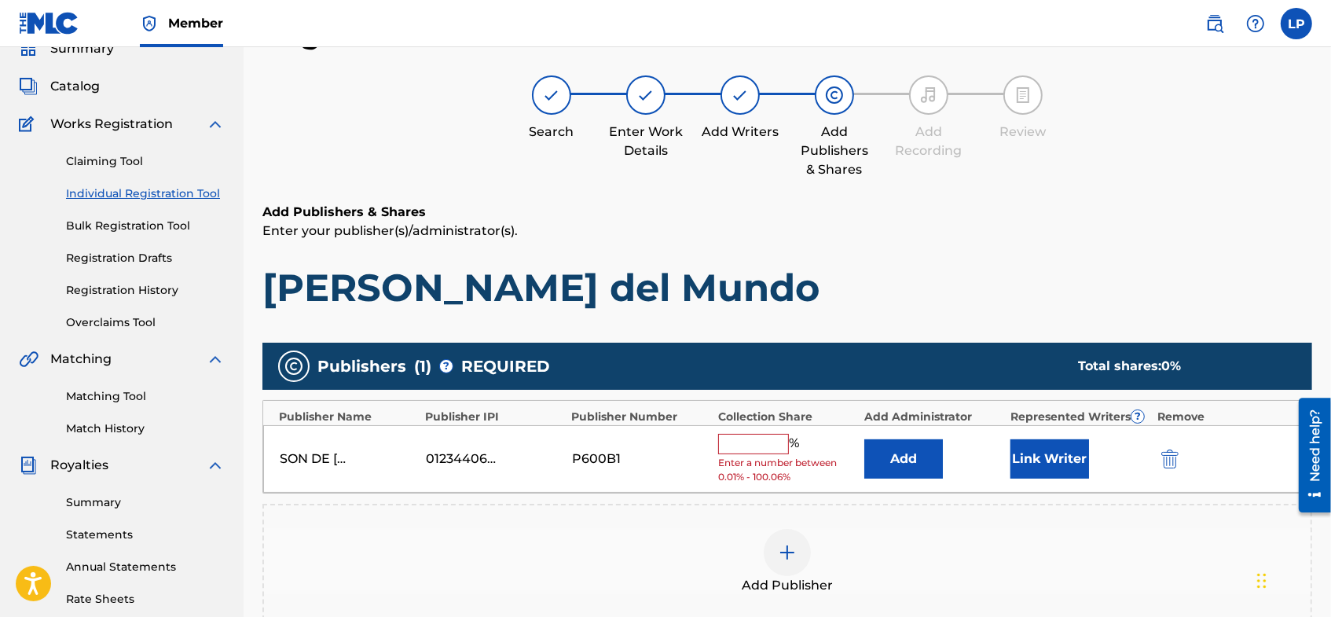
click at [742, 442] on input "text" at bounding box center [753, 444] width 71 height 20
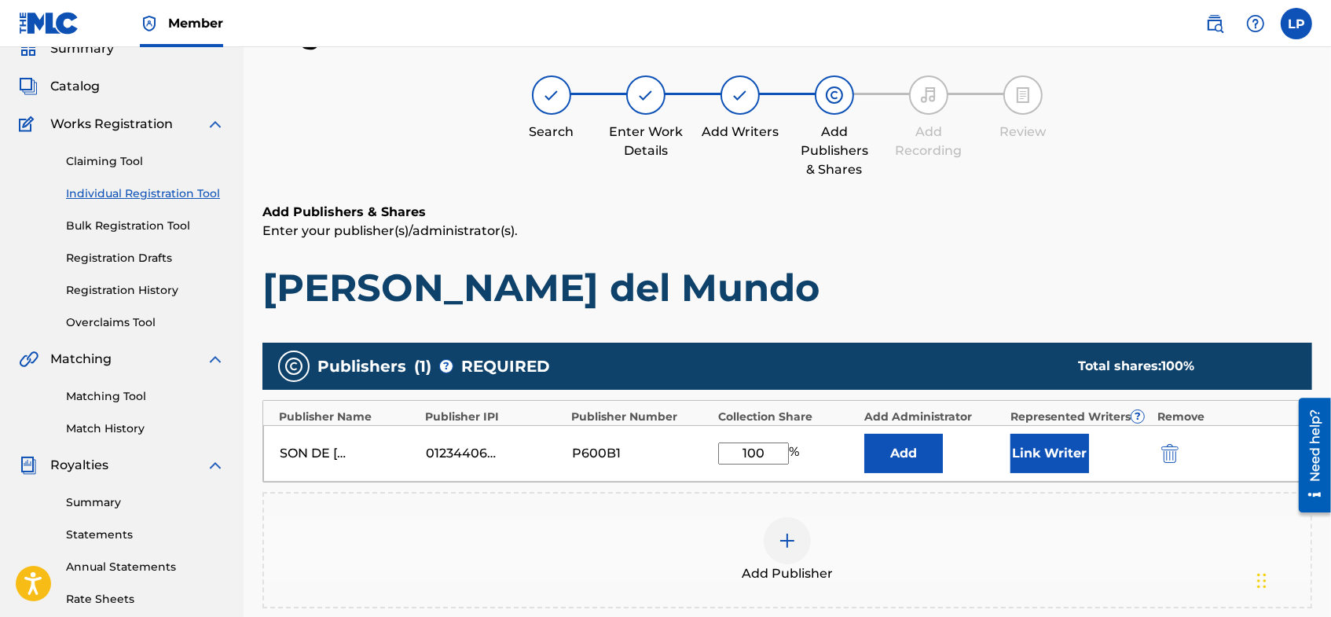
type input "100"
click at [1037, 549] on div "Add Publisher" at bounding box center [787, 550] width 1046 height 66
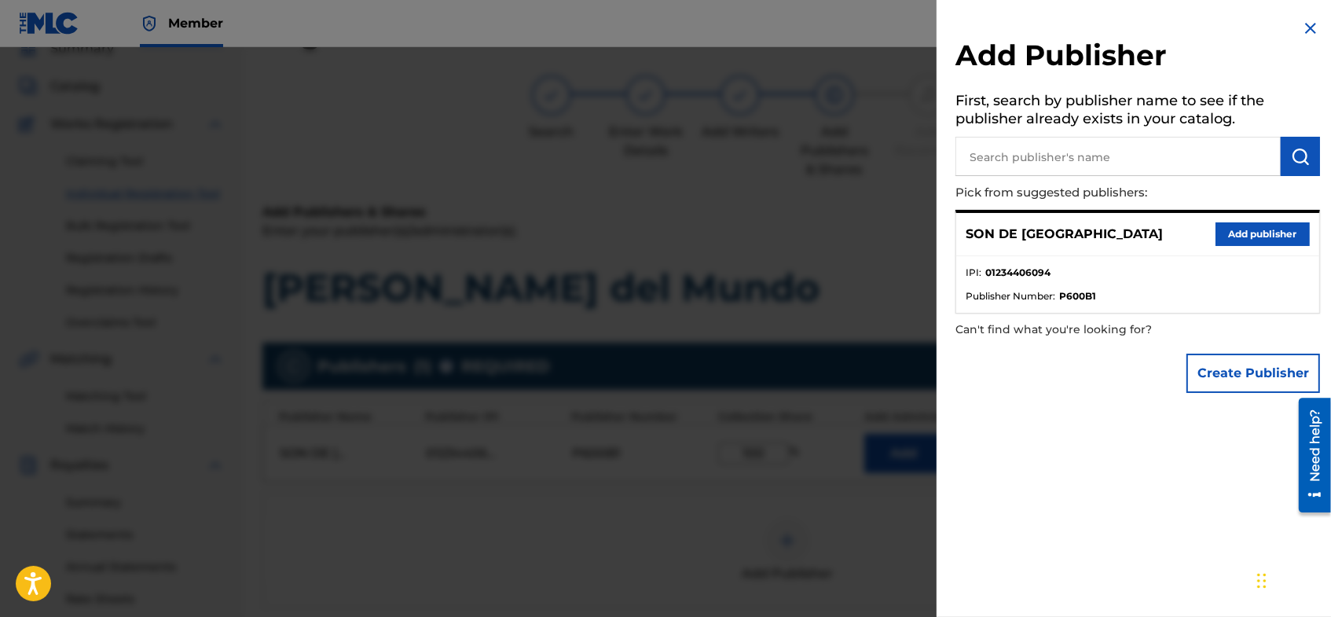
click at [1305, 33] on img at bounding box center [1310, 28] width 19 height 19
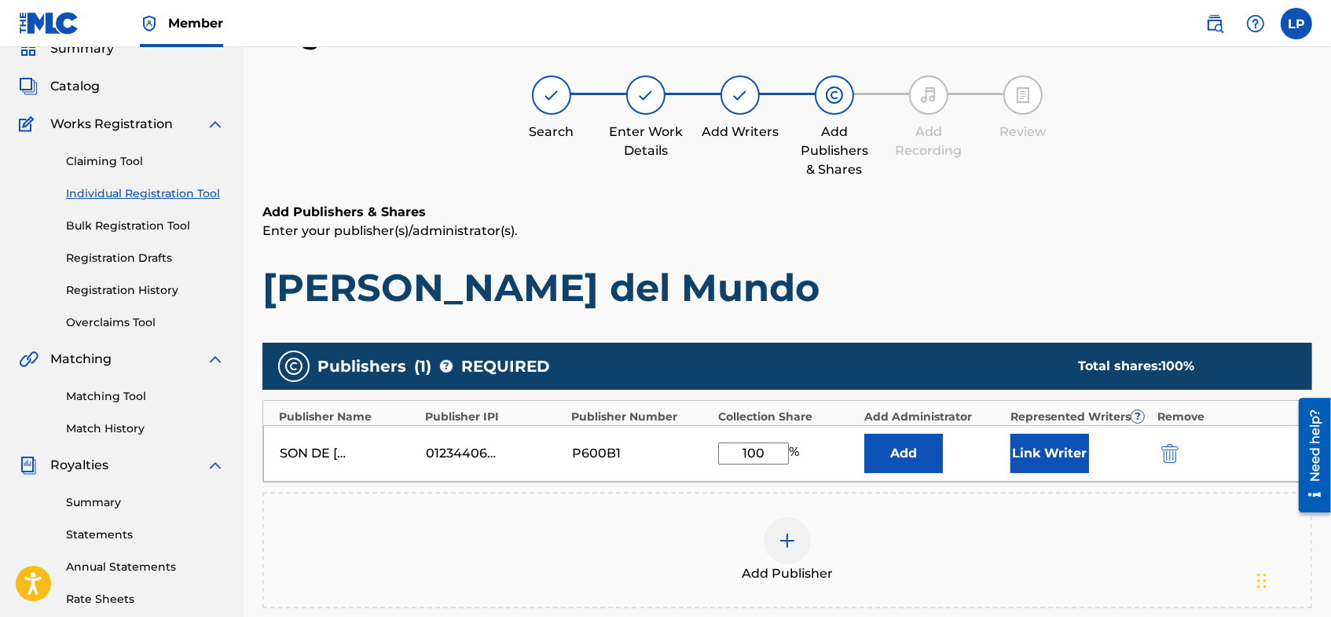
click at [1070, 447] on button "Link Writer" at bounding box center [1049, 453] width 79 height 39
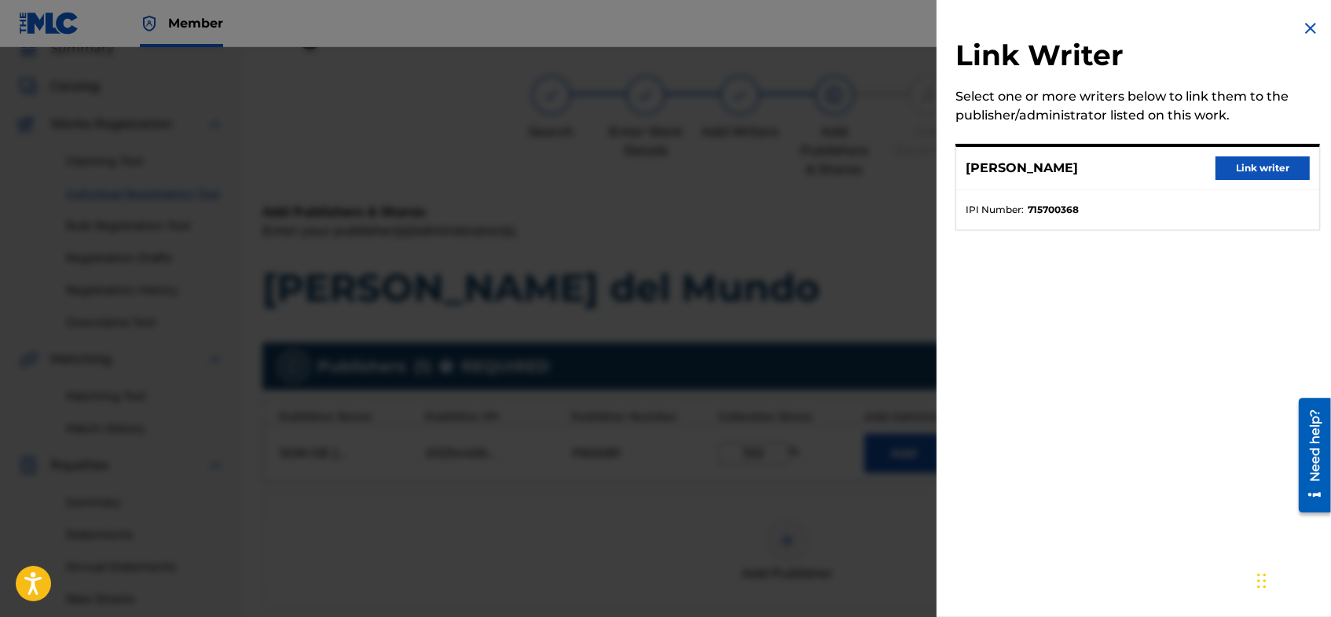
click at [1246, 160] on button "Link writer" at bounding box center [1262, 168] width 94 height 24
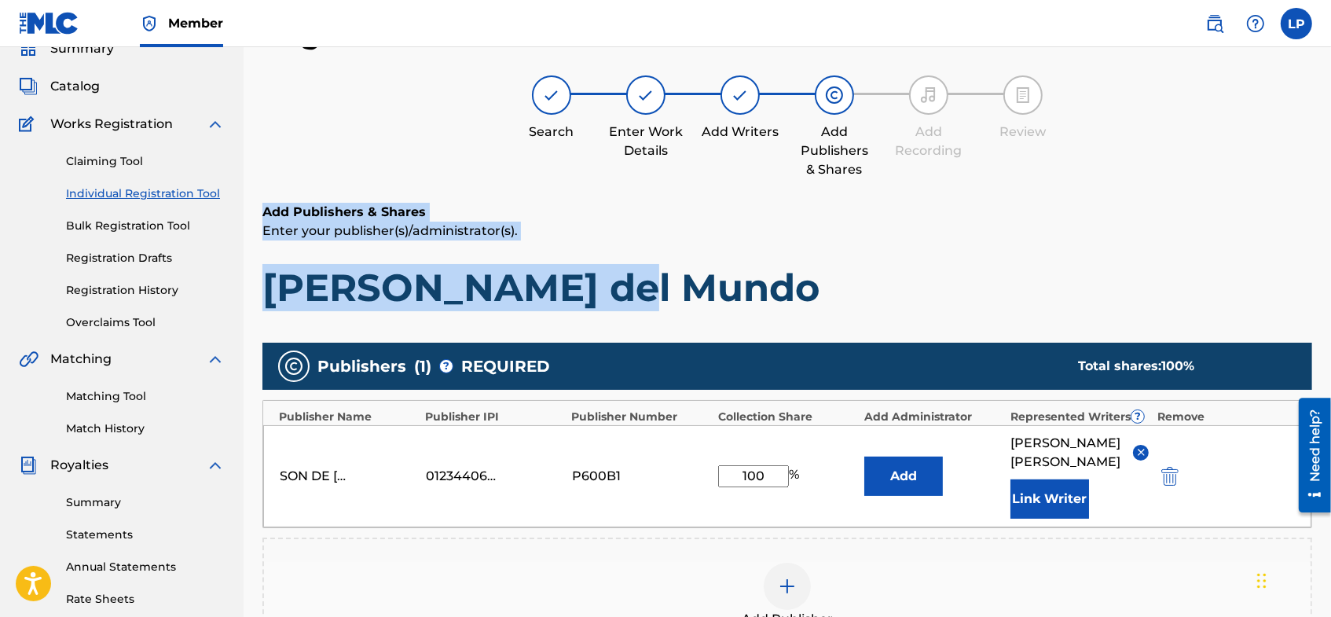
drag, startPoint x: 1330, startPoint y: 171, endPoint x: 1327, endPoint y: 265, distance: 94.3
click at [1327, 265] on div "Register Work Search Enter Work Details Add Writers Add Publishers & Shares Add…" at bounding box center [786, 423] width 1087 height 815
click at [1279, 206] on h6 "Add Publishers & Shares" at bounding box center [786, 212] width 1049 height 19
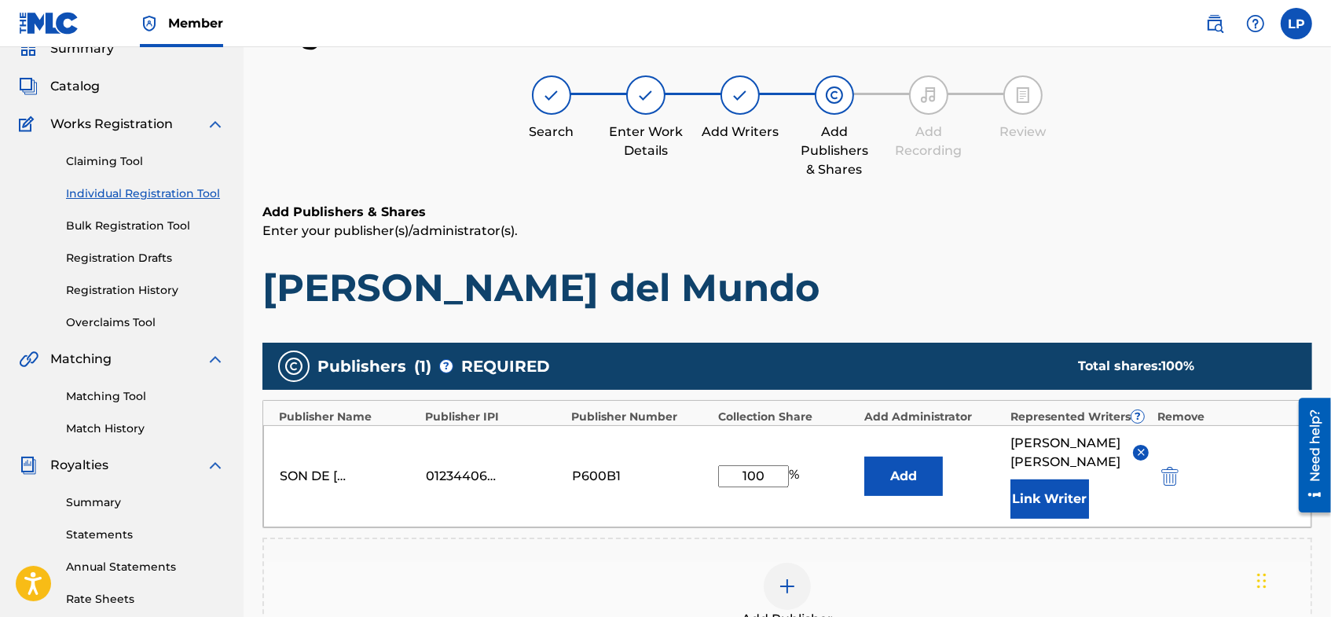
click at [1164, 161] on div "Search Enter Work Details Add Writers Add Publishers & Shares Add Recording Rev…" at bounding box center [786, 127] width 1049 height 104
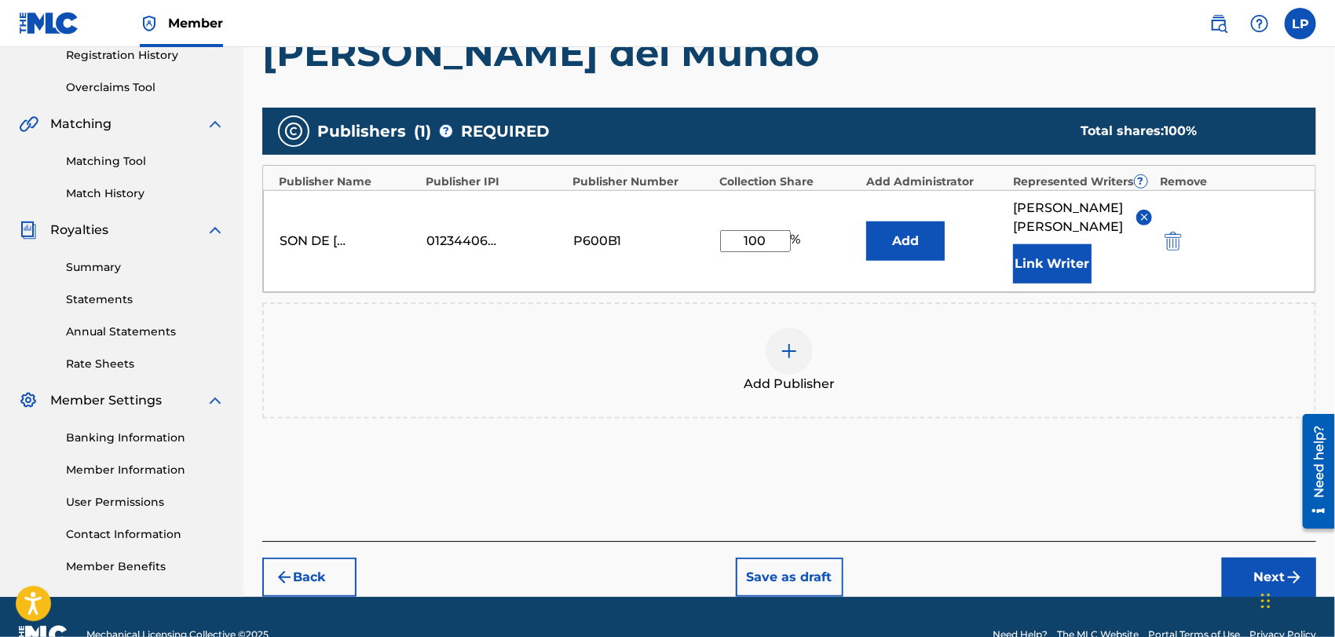
scroll to position [337, 0]
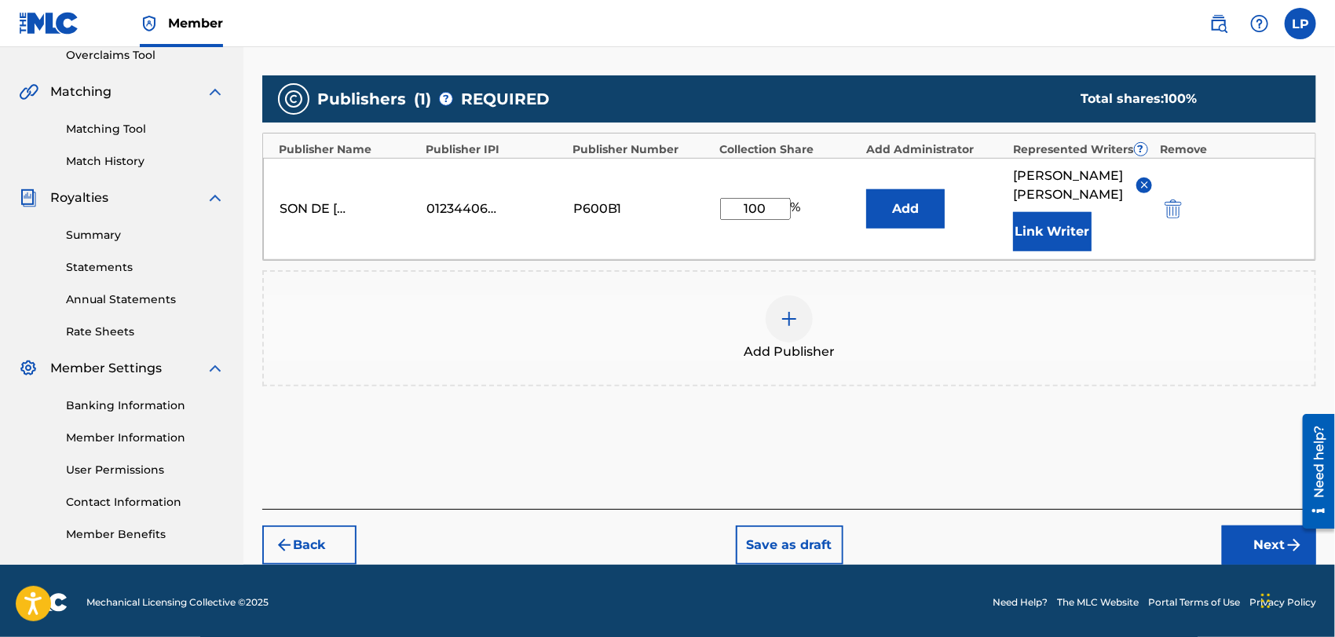
click at [1242, 529] on button "Next" at bounding box center [1269, 544] width 94 height 39
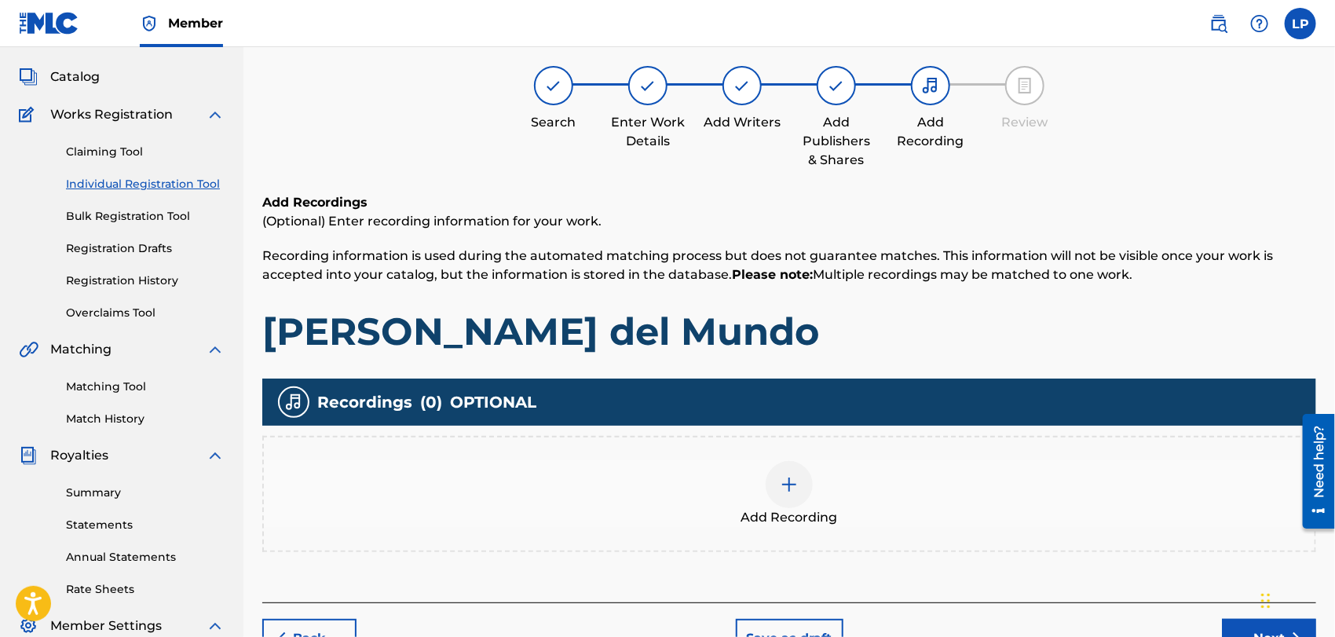
scroll to position [70, 0]
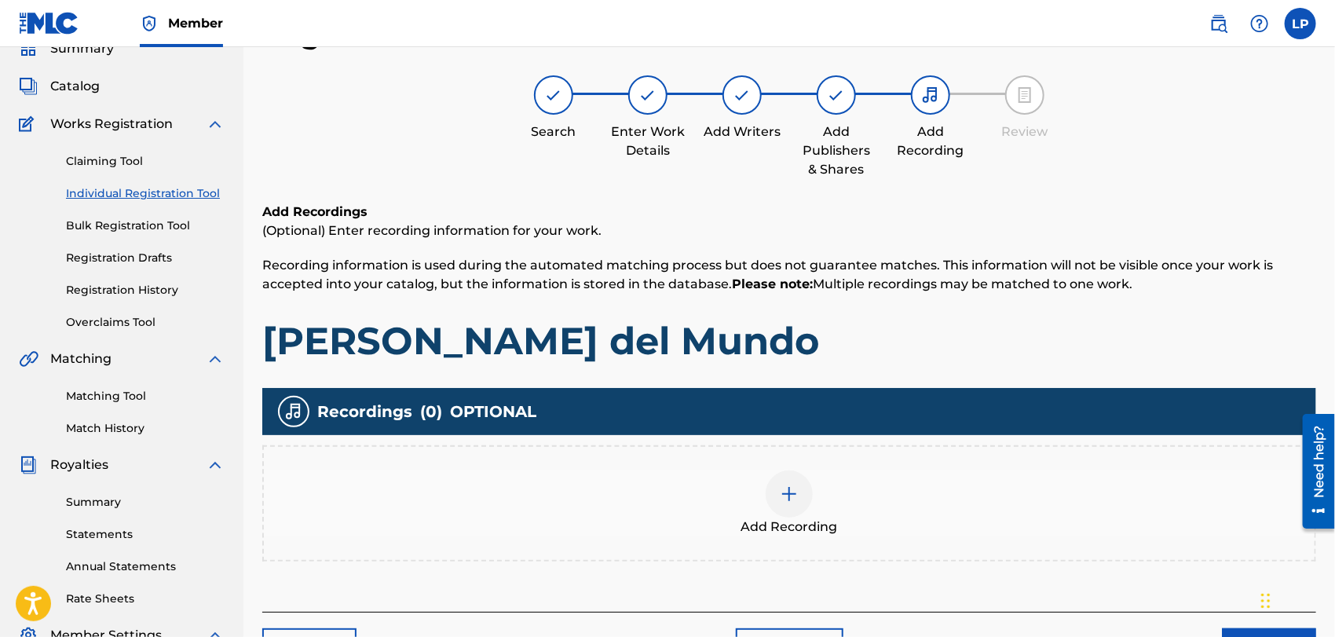
click at [788, 497] on img at bounding box center [789, 494] width 19 height 19
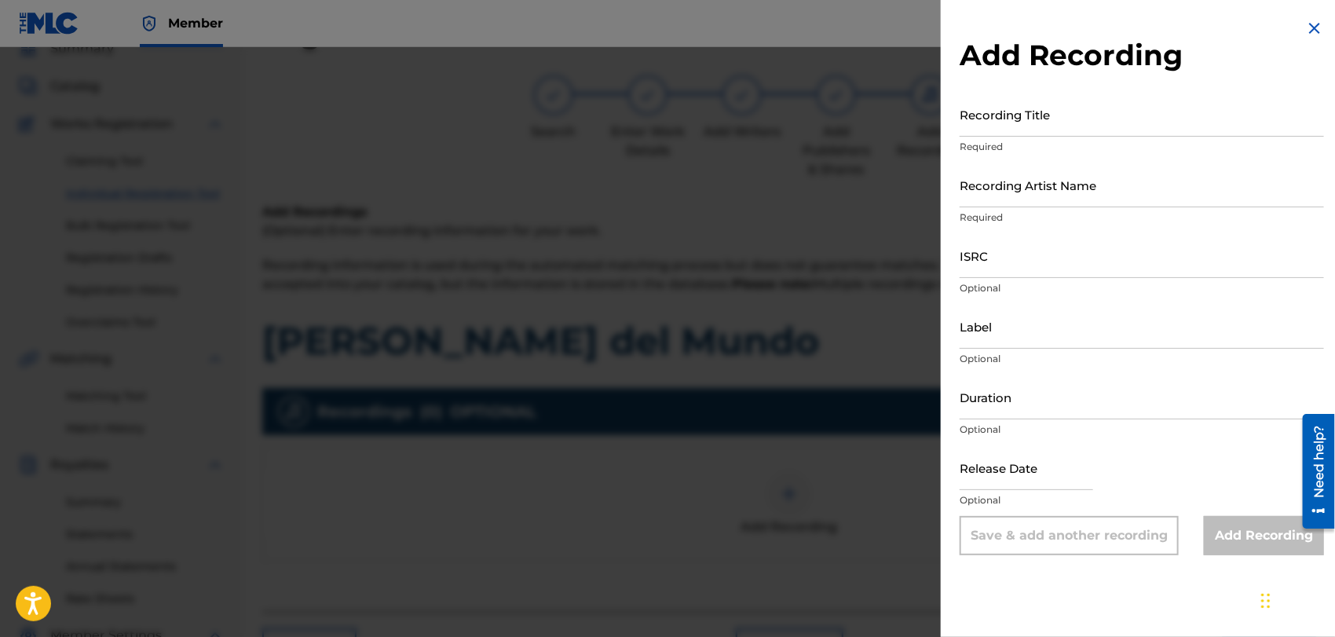
click at [980, 123] on input "Recording Title" at bounding box center [1142, 114] width 364 height 45
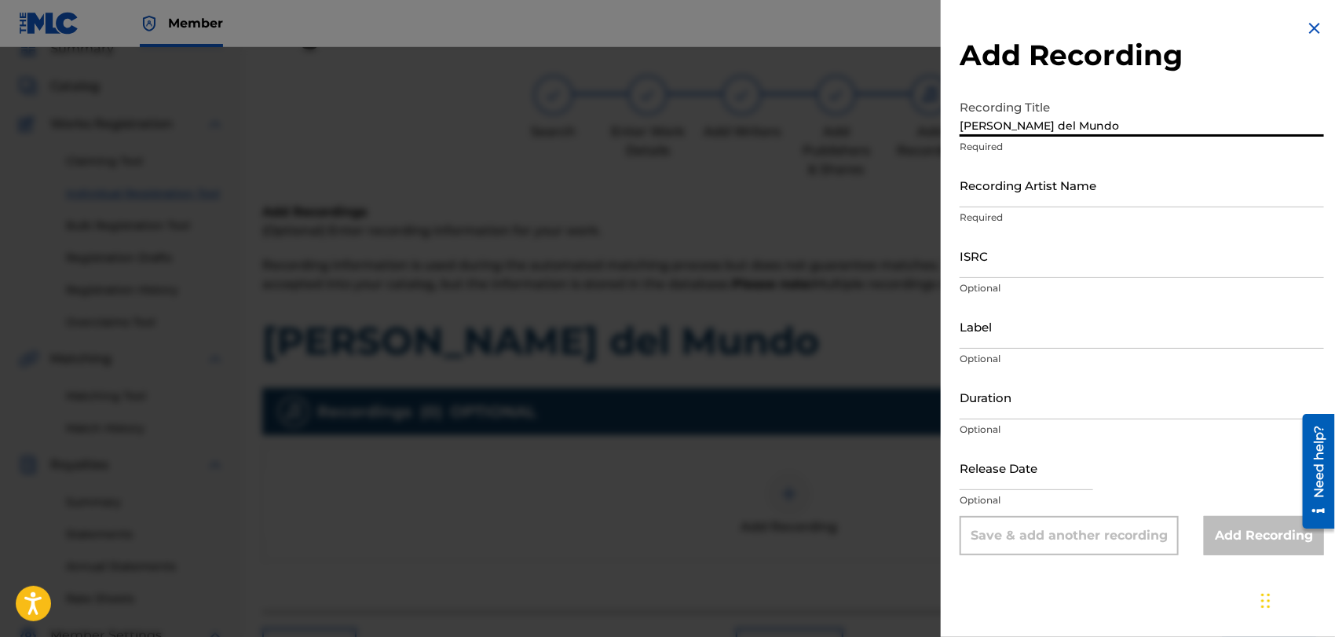
type input "[PERSON_NAME] del Mundo"
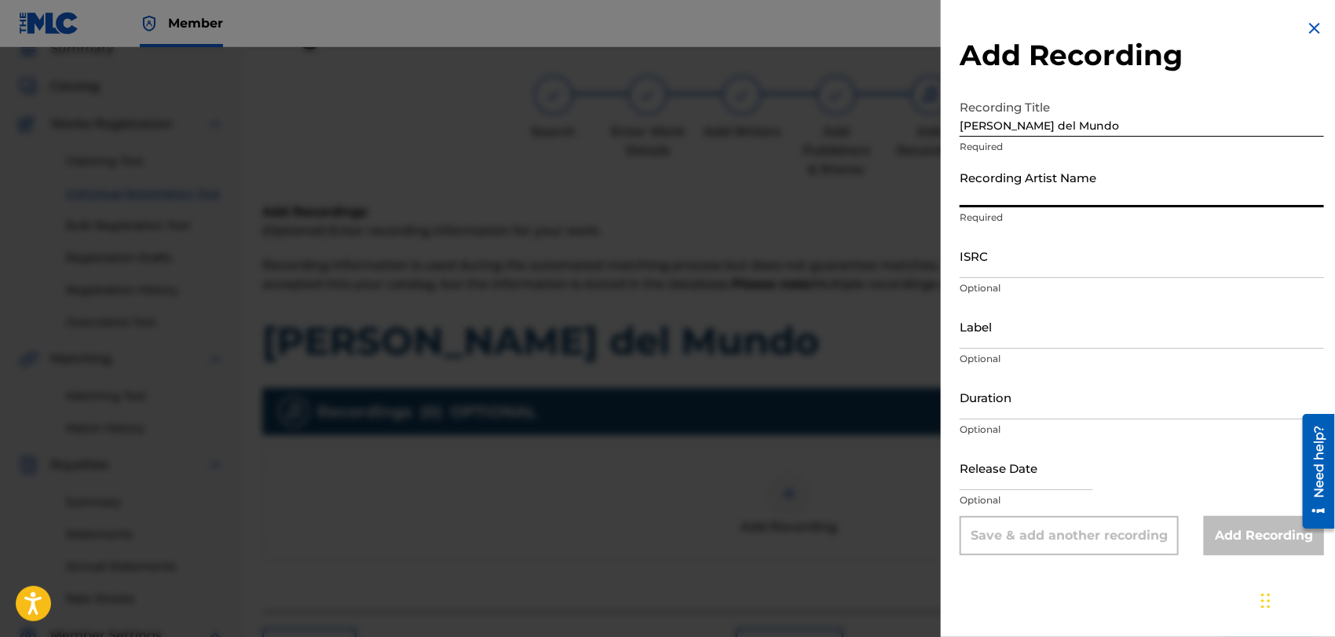
click at [1002, 189] on input "Recording Artist Name" at bounding box center [1142, 185] width 364 height 45
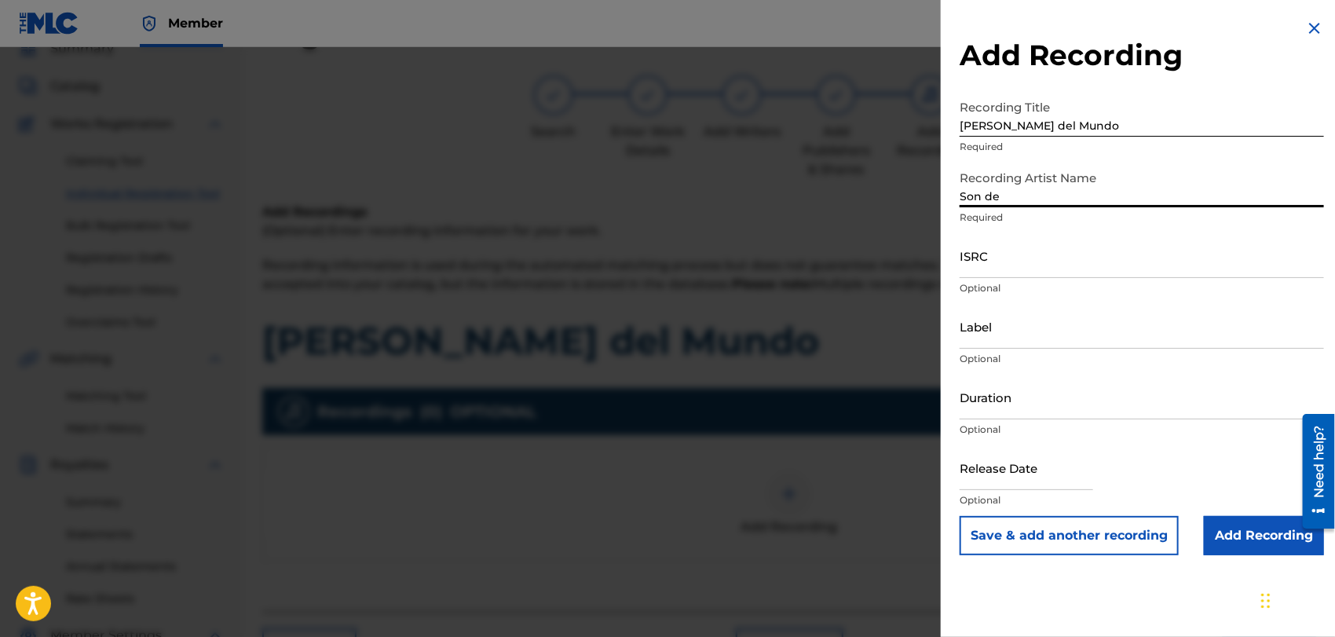
type input "Son de [GEOGRAPHIC_DATA]"
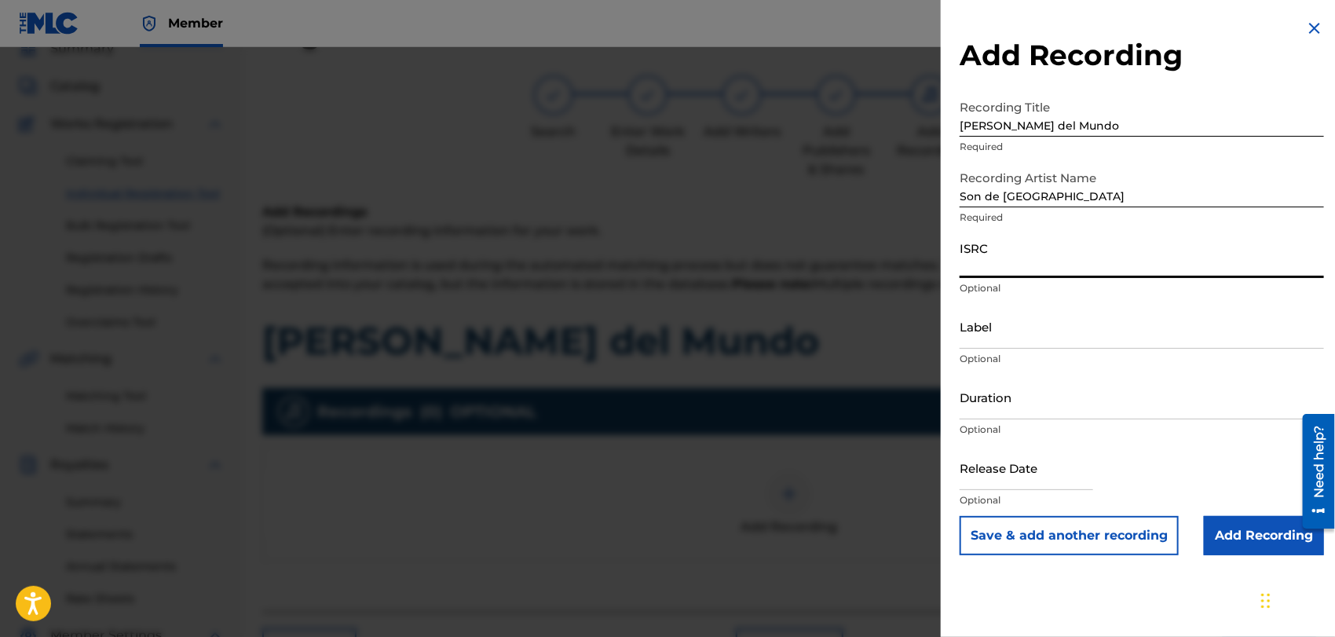
click at [985, 262] on input "ISRC" at bounding box center [1142, 255] width 364 height 45
type input "QMEU32513864"
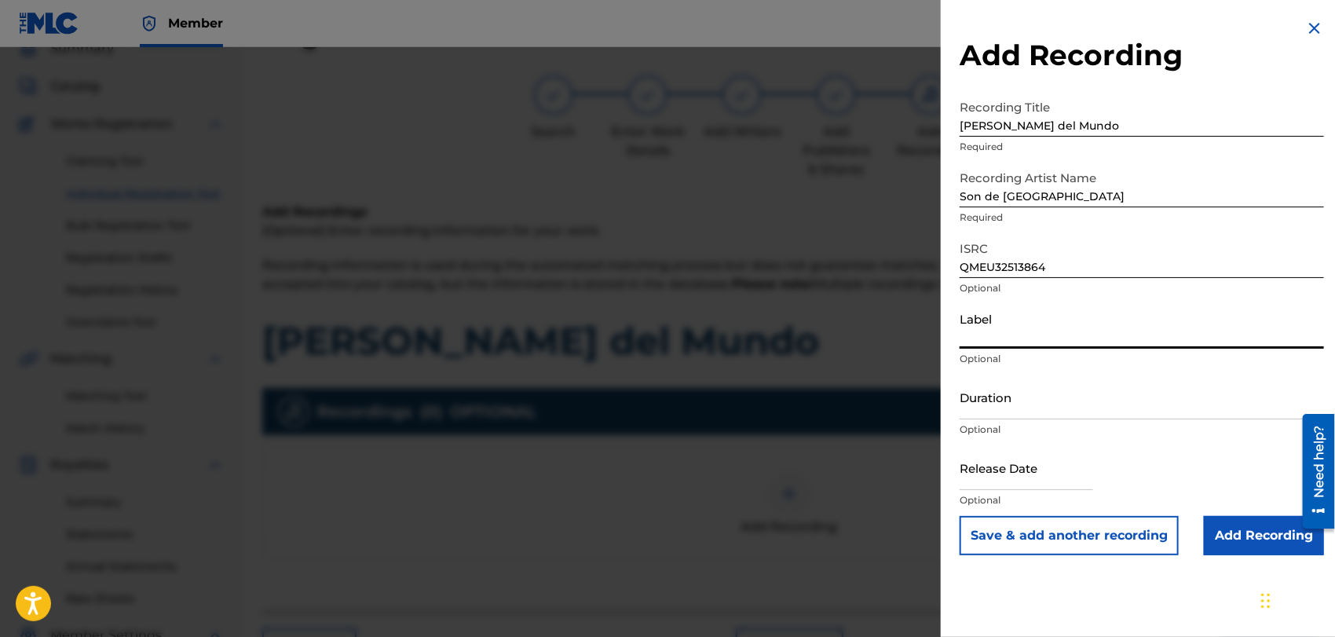
click at [1012, 335] on input "Label" at bounding box center [1142, 326] width 364 height 45
type input "Son de [GEOGRAPHIC_DATA]"
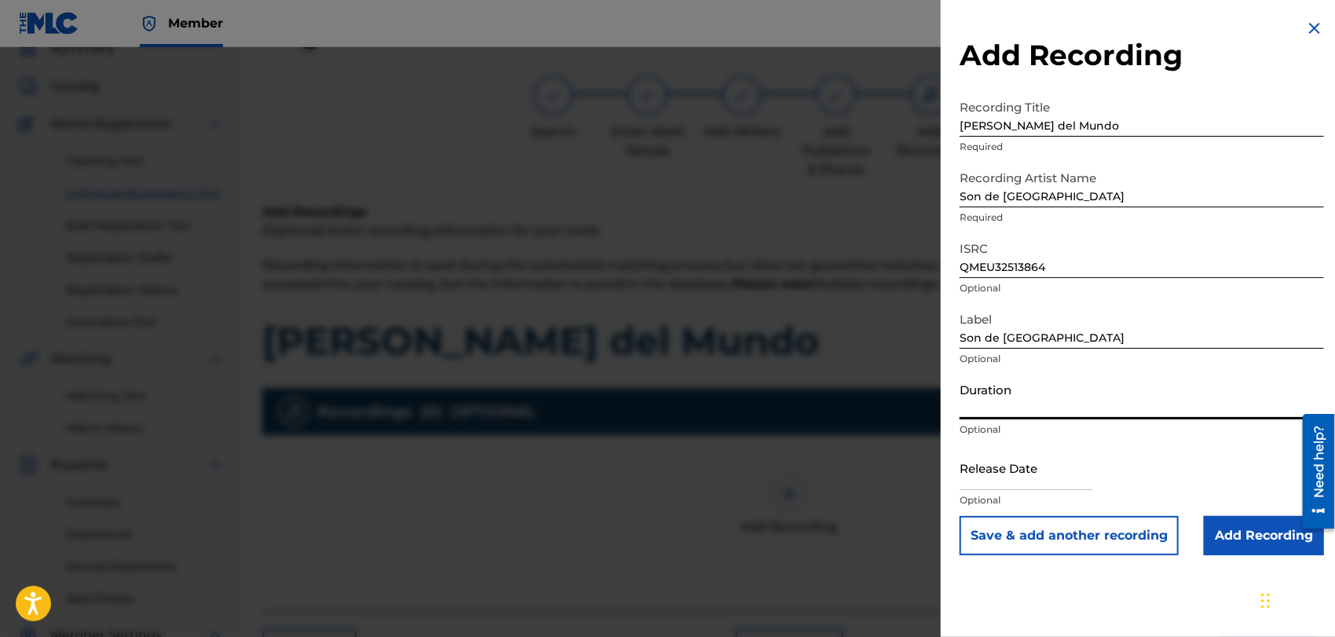
click at [987, 404] on input "Duration" at bounding box center [1142, 397] width 364 height 45
type input "03:47"
click at [1036, 474] on input "text" at bounding box center [1027, 467] width 134 height 45
select select "8"
select select "2025"
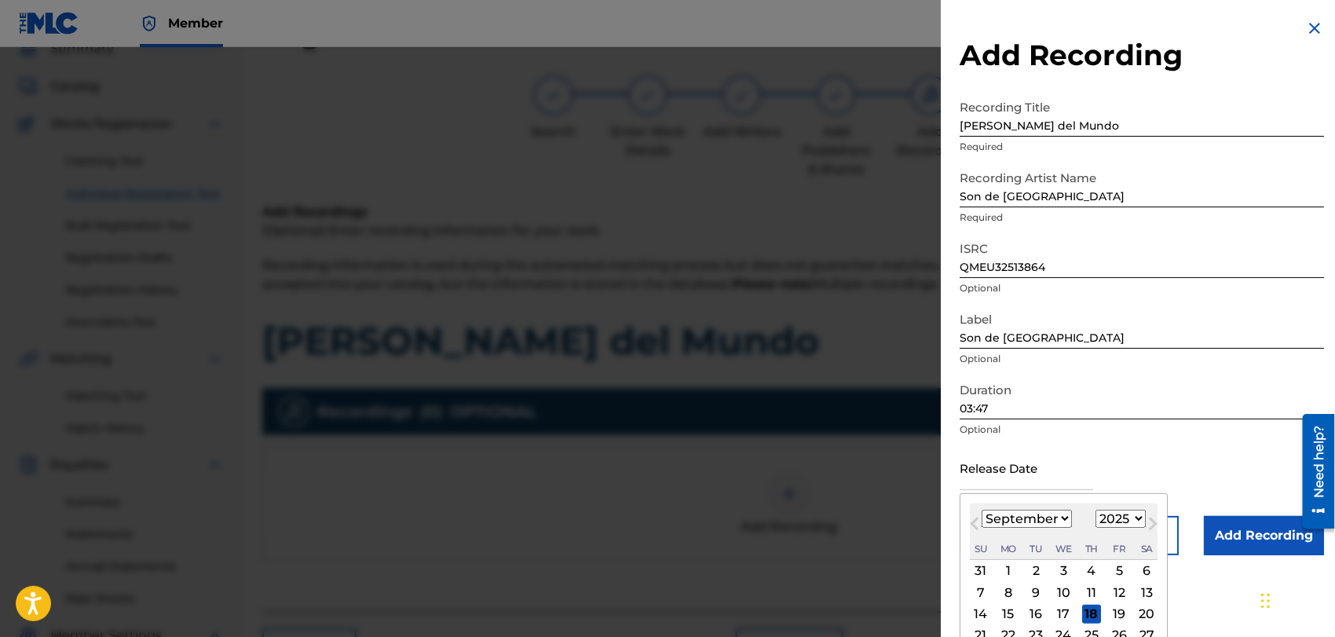
click at [1068, 517] on select "January February March April May June July August September October November De…" at bounding box center [1027, 519] width 90 height 18
select select "9"
click at [982, 510] on select "January February March April May June July August September October November De…" at bounding box center [1027, 519] width 90 height 18
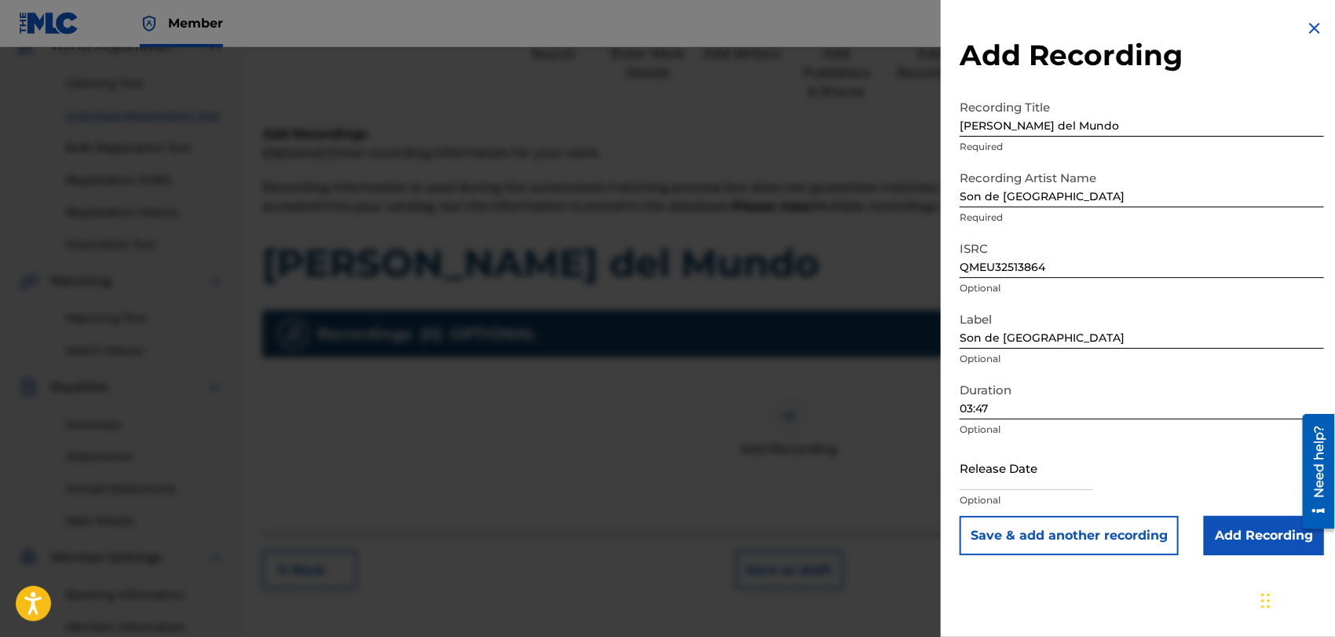
scroll to position [152, 0]
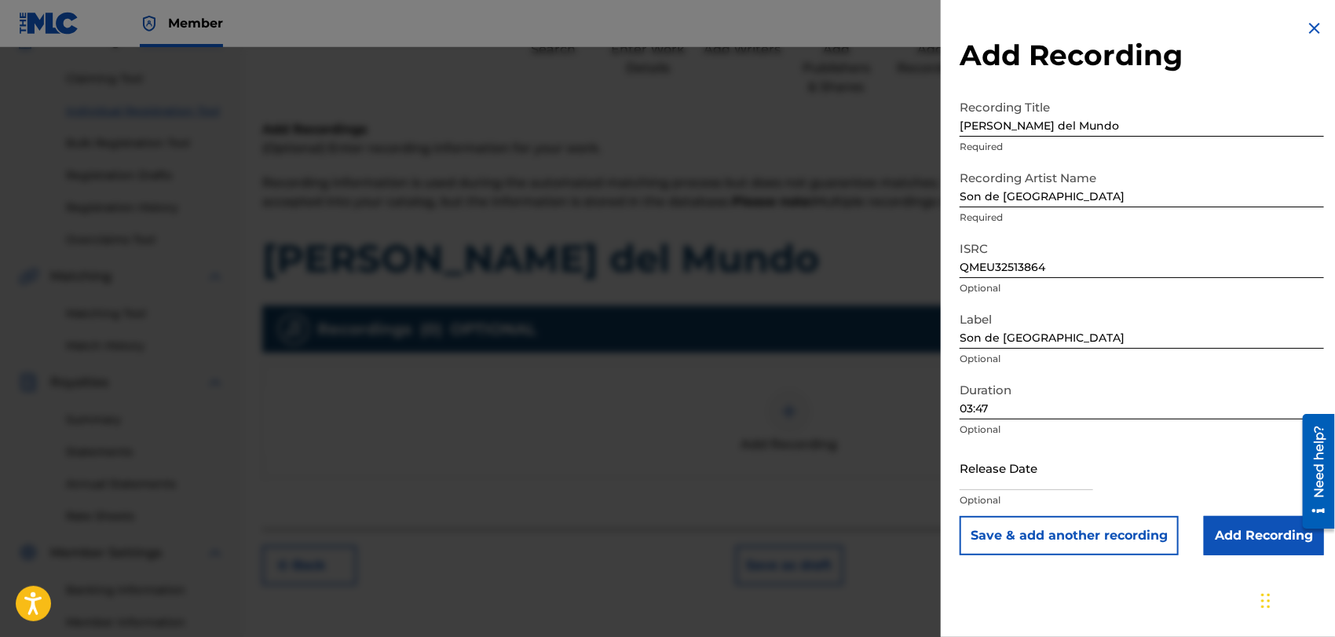
select select "8"
select select "2025"
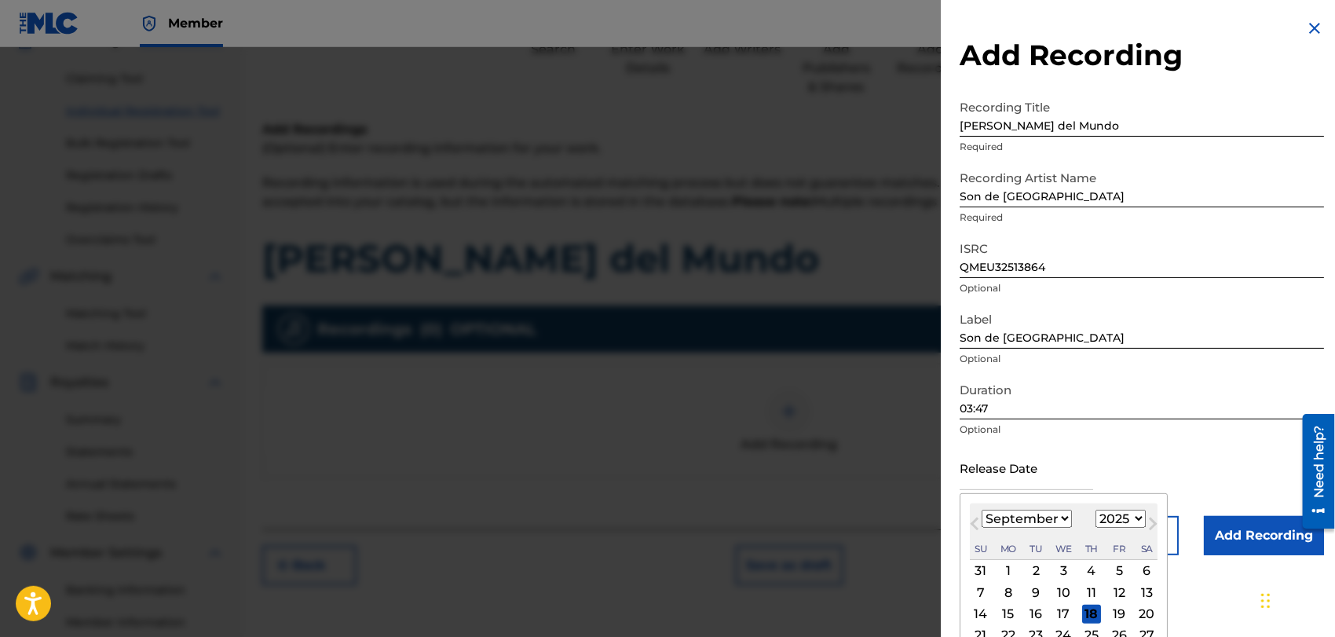
click at [974, 472] on input "text" at bounding box center [1027, 467] width 134 height 45
type input "[DATE]"
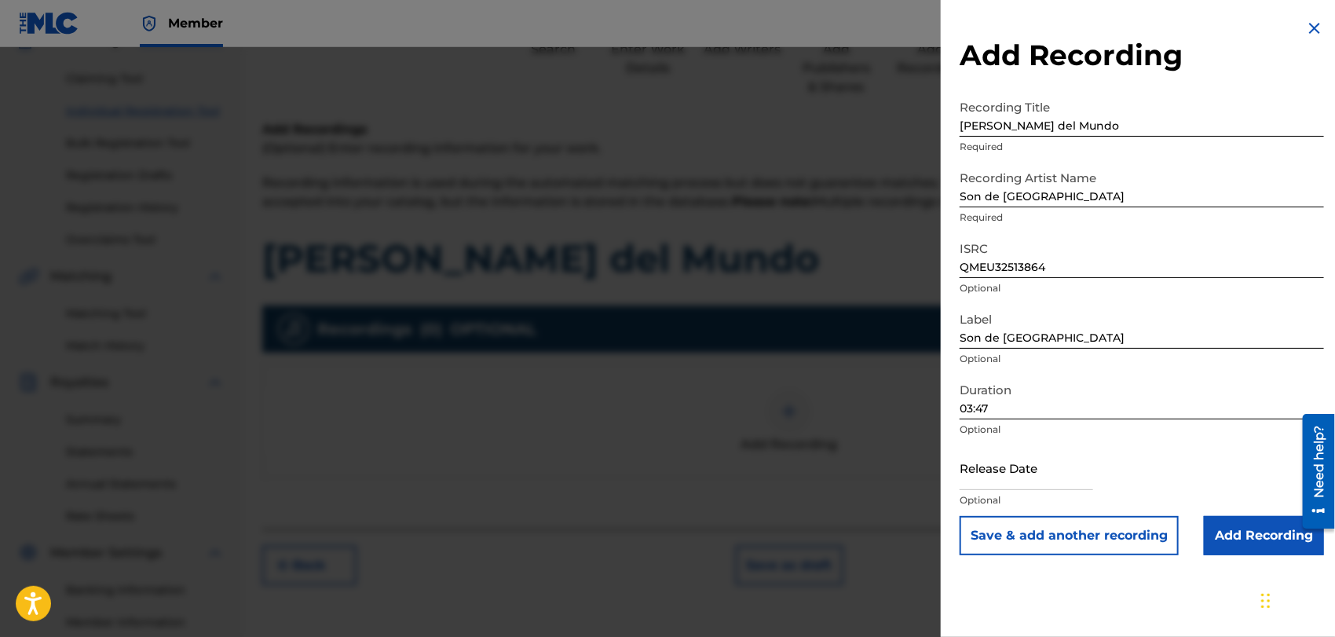
click at [1146, 448] on div "Release Date Optional" at bounding box center [1142, 480] width 364 height 71
click at [978, 473] on input "text" at bounding box center [1027, 467] width 134 height 45
select select "8"
select select "2025"
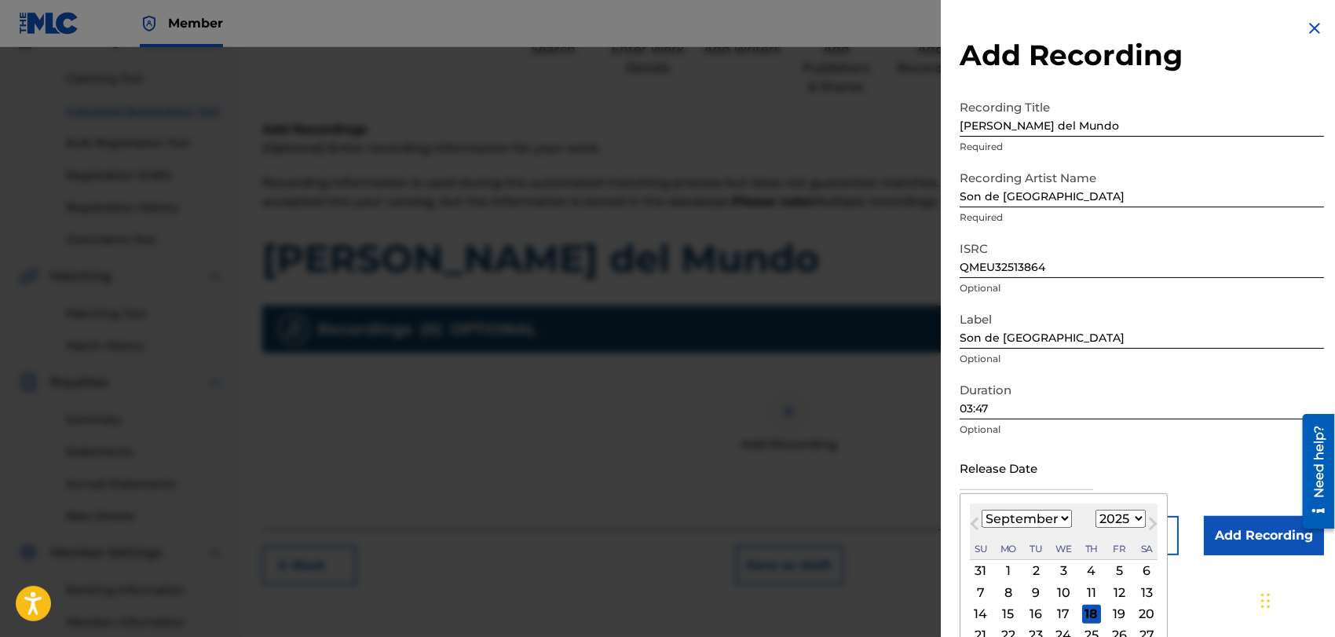
click at [1063, 517] on select "January February March April May June July August September October November De…" at bounding box center [1027, 519] width 90 height 18
select select "9"
click at [982, 510] on select "January February March April May June July August September October November De…" at bounding box center [1027, 519] width 90 height 18
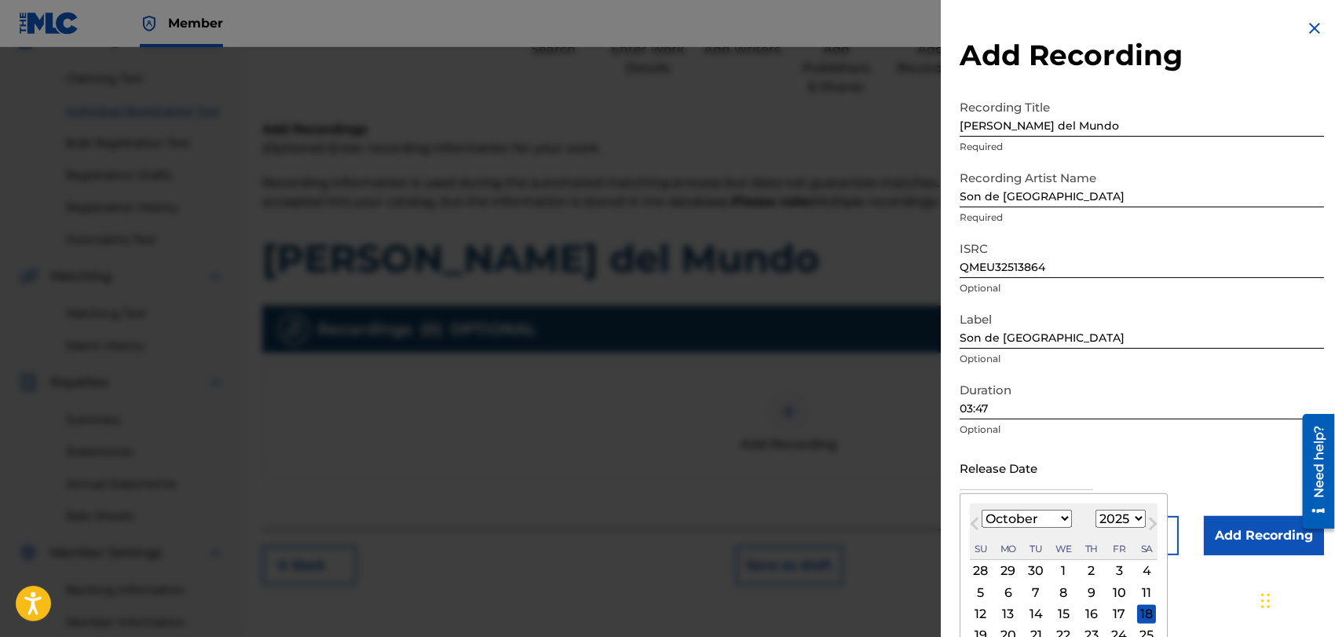
click at [1094, 592] on div "9" at bounding box center [1091, 592] width 19 height 19
type input "[DATE]"
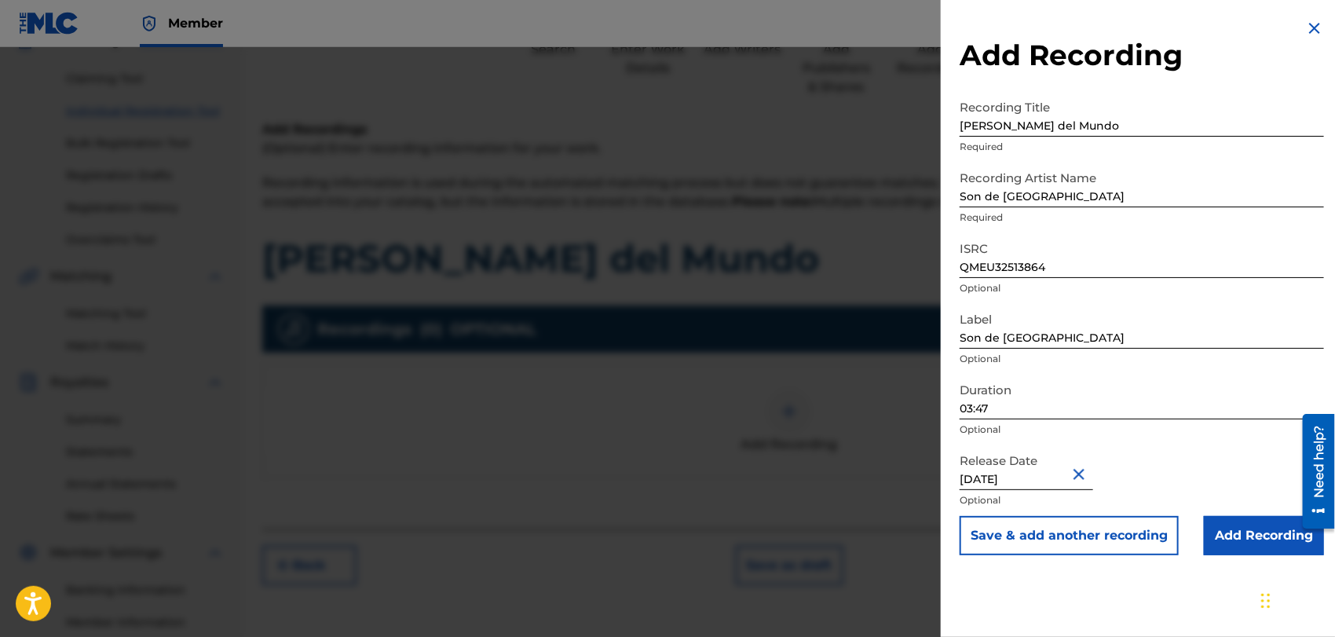
click at [1238, 536] on input "Add Recording" at bounding box center [1264, 535] width 120 height 39
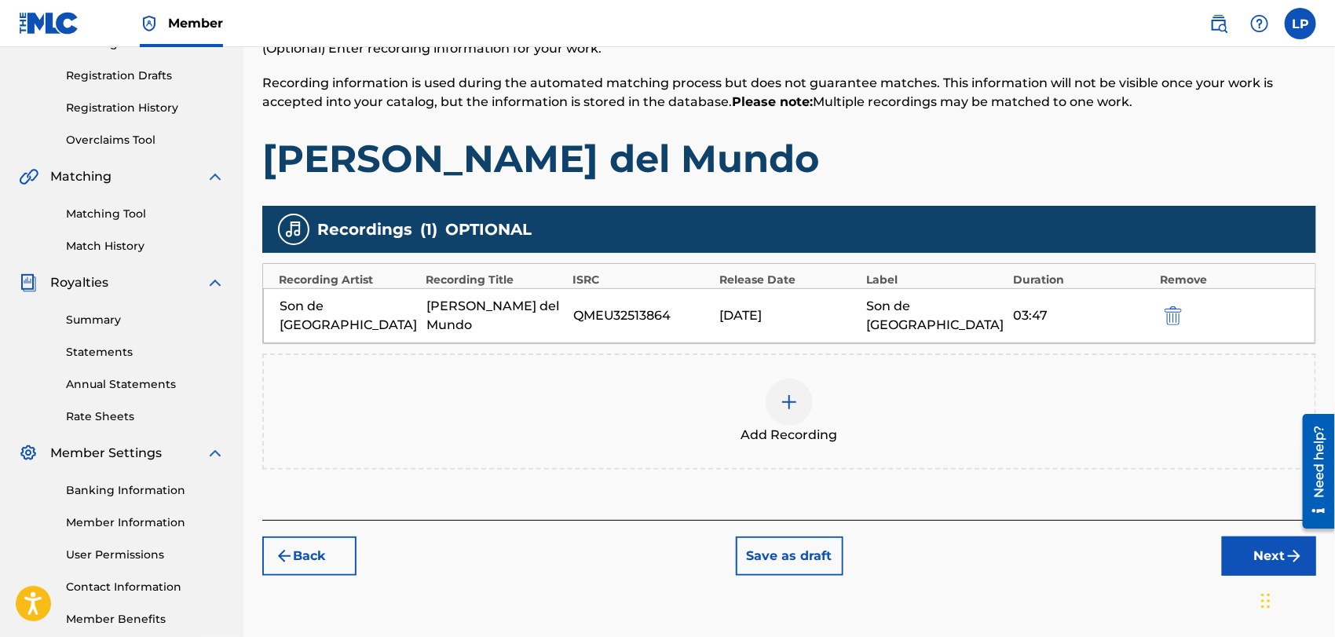
scroll to position [337, 0]
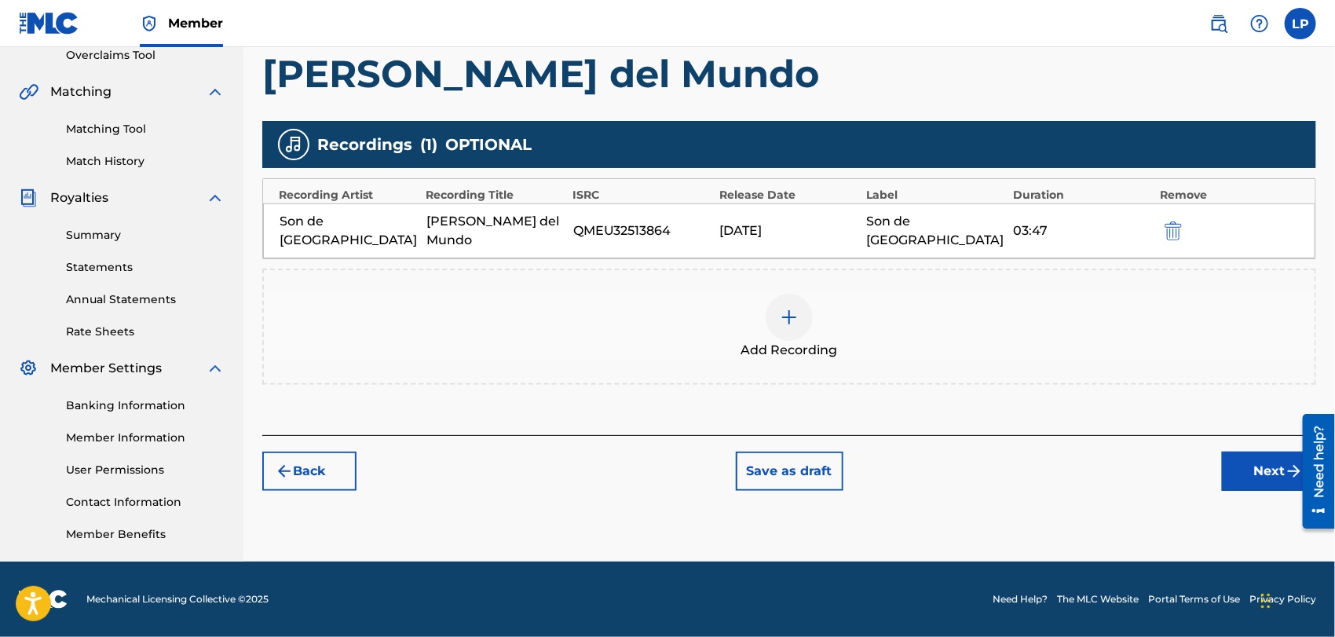
click at [1250, 457] on button "Next" at bounding box center [1269, 471] width 94 height 39
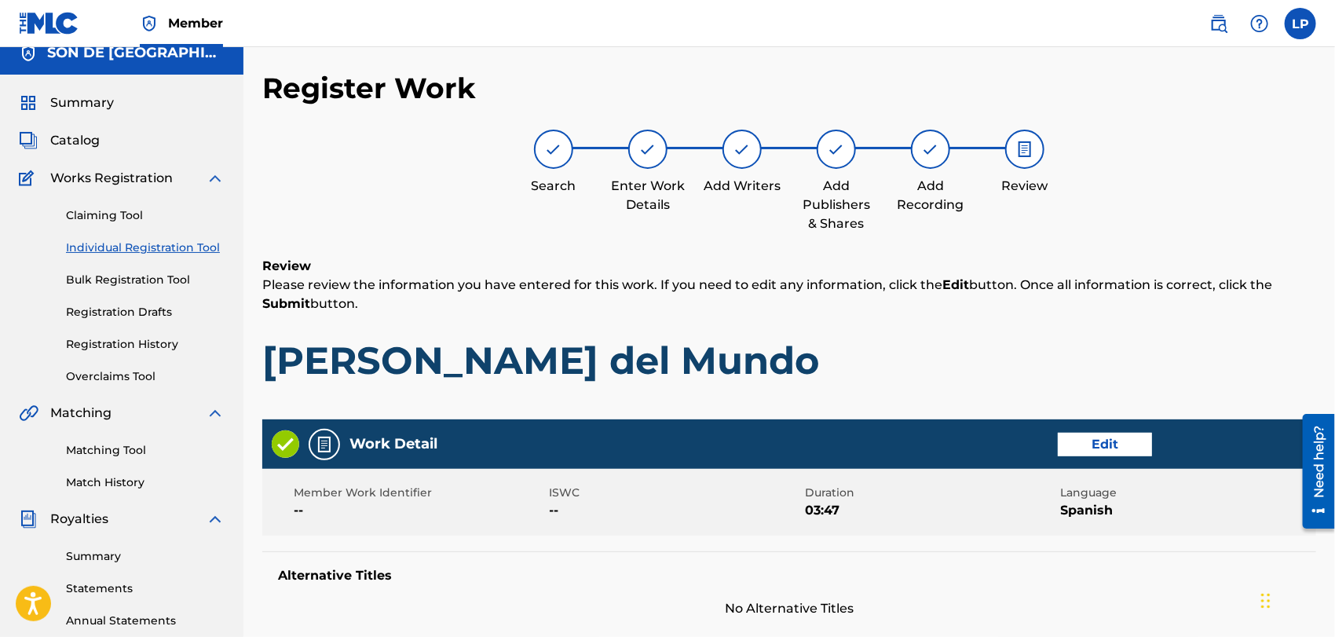
scroll to position [0, 0]
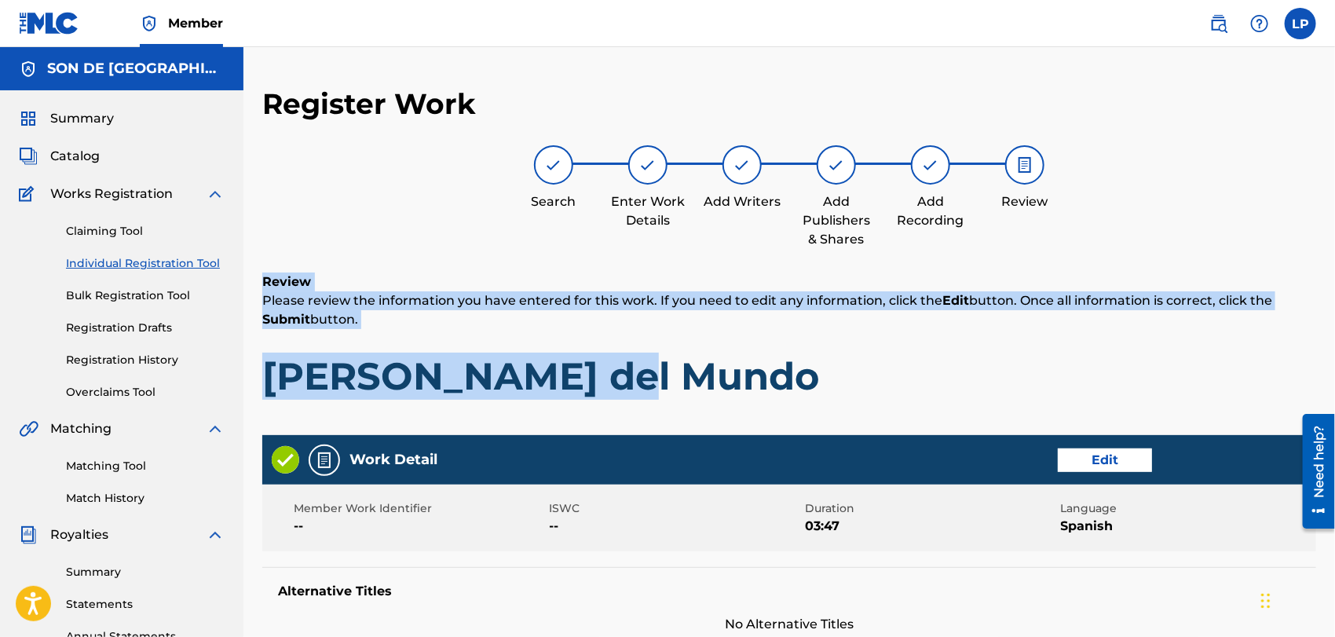
drag, startPoint x: 1334, startPoint y: 236, endPoint x: 1339, endPoint y: 378, distance: 141.5
click at [1330, 378] on html "Accessibility Screen-Reader Guide, Feedback, and Issue Reporting | New window C…" at bounding box center [667, 318] width 1335 height 637
click at [1256, 240] on div "Search Enter Work Details Add Writers Add Publishers & Shares Add Recording Rev…" at bounding box center [789, 197] width 1054 height 104
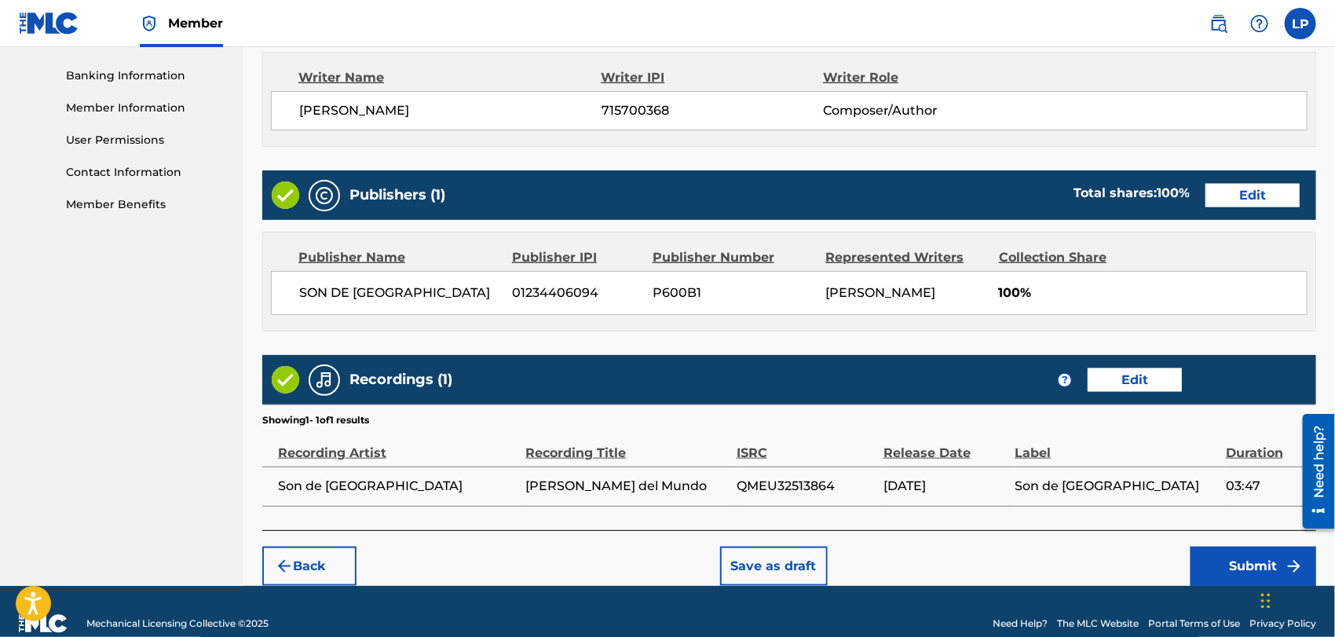
scroll to position [690, 0]
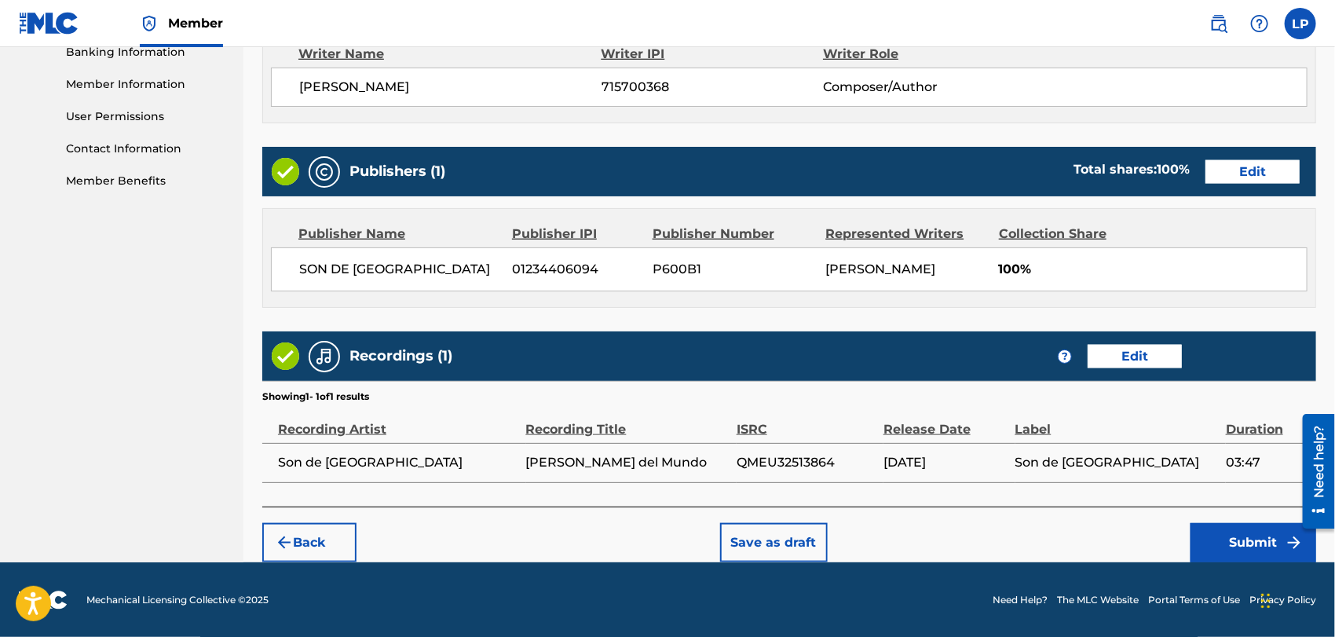
click at [1211, 547] on button "Submit" at bounding box center [1254, 542] width 126 height 39
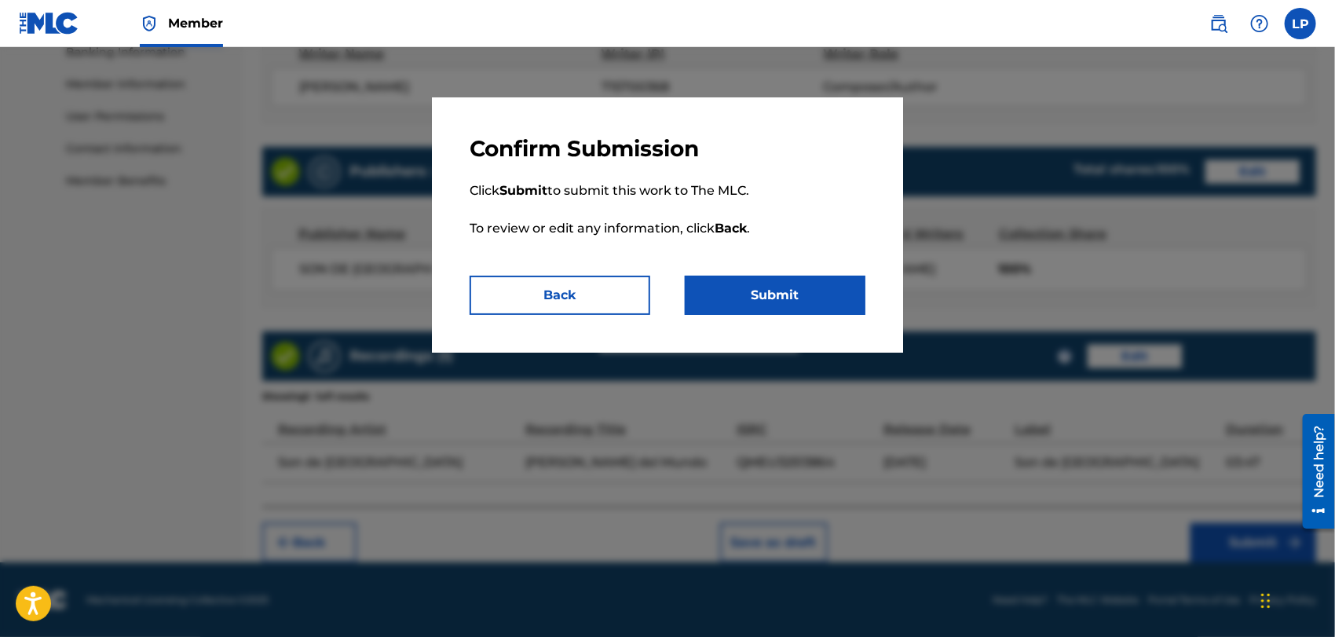
click at [787, 295] on button "Submit" at bounding box center [775, 295] width 181 height 39
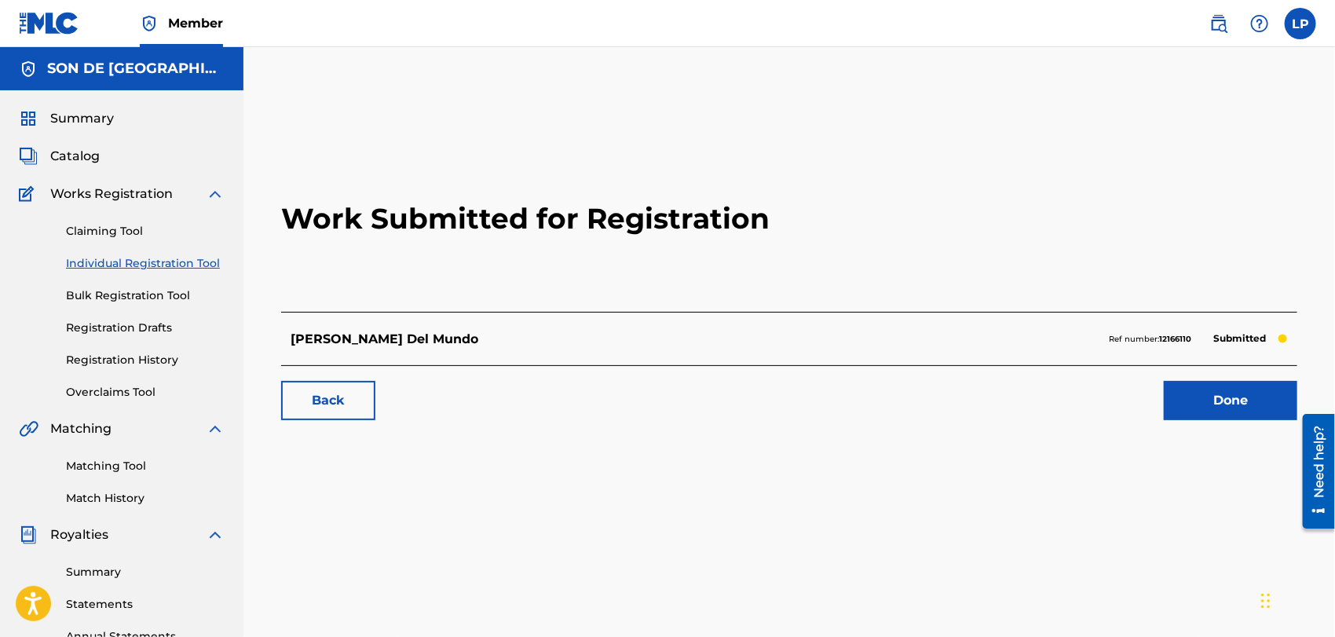
click at [1236, 401] on link "Done" at bounding box center [1231, 400] width 134 height 39
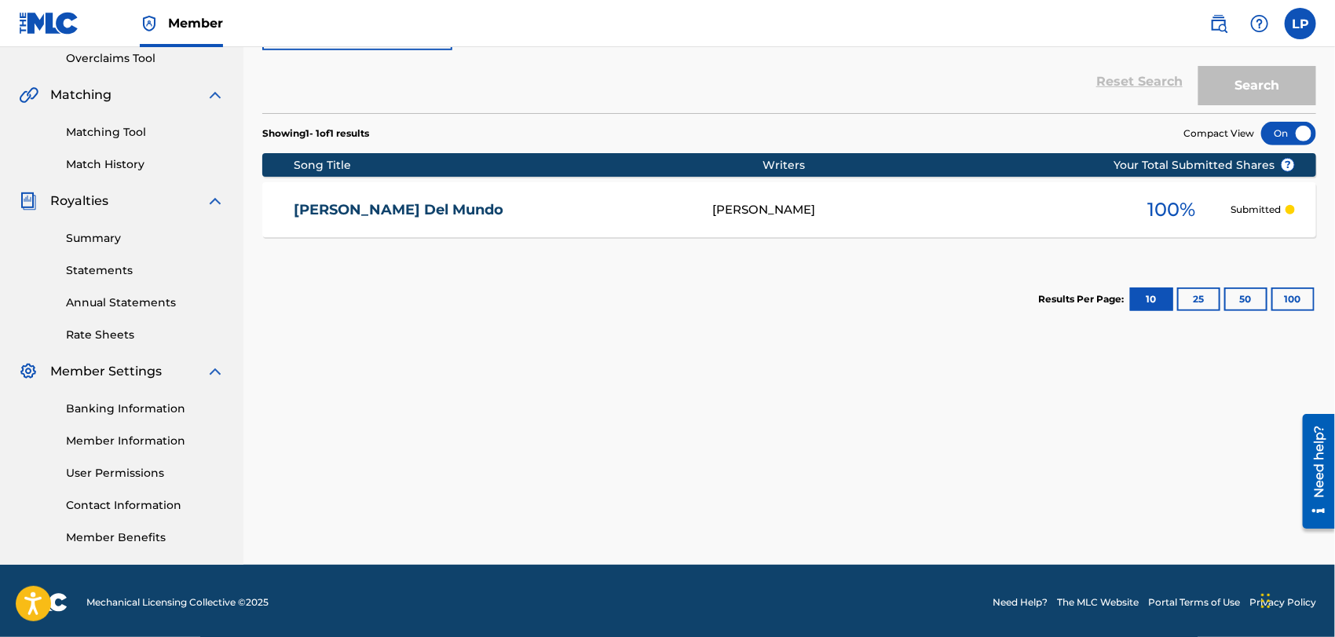
scroll to position [337, 0]
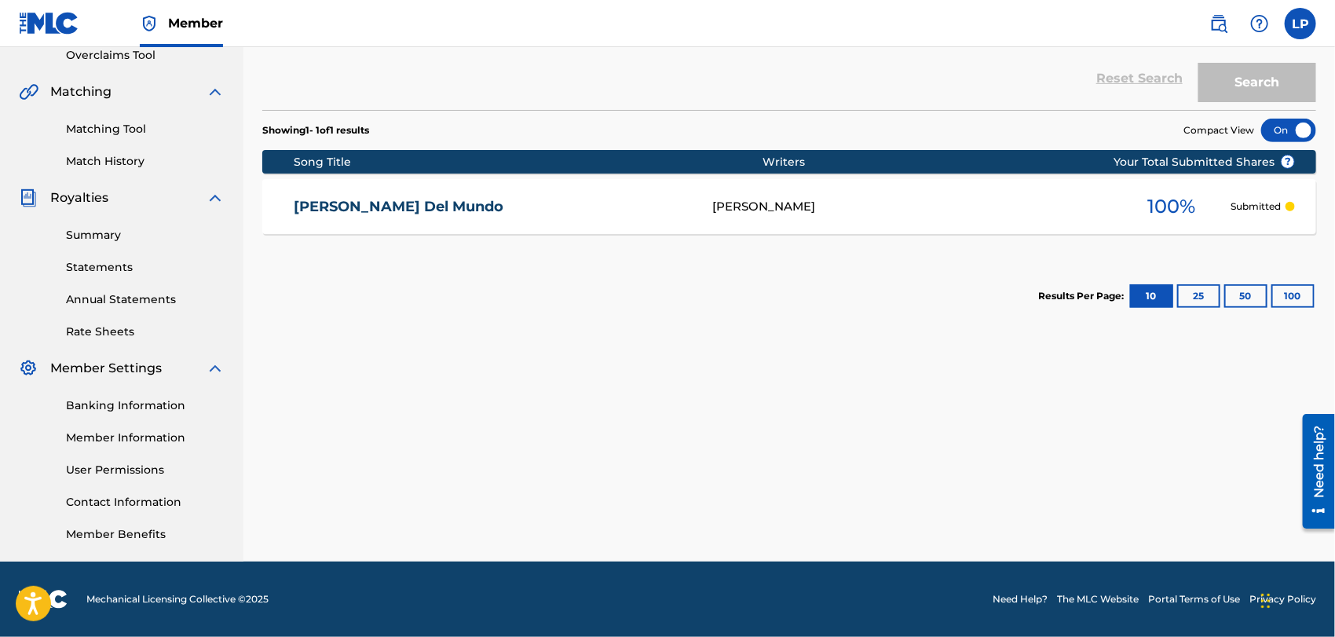
click at [137, 401] on link "Banking Information" at bounding box center [145, 405] width 159 height 16
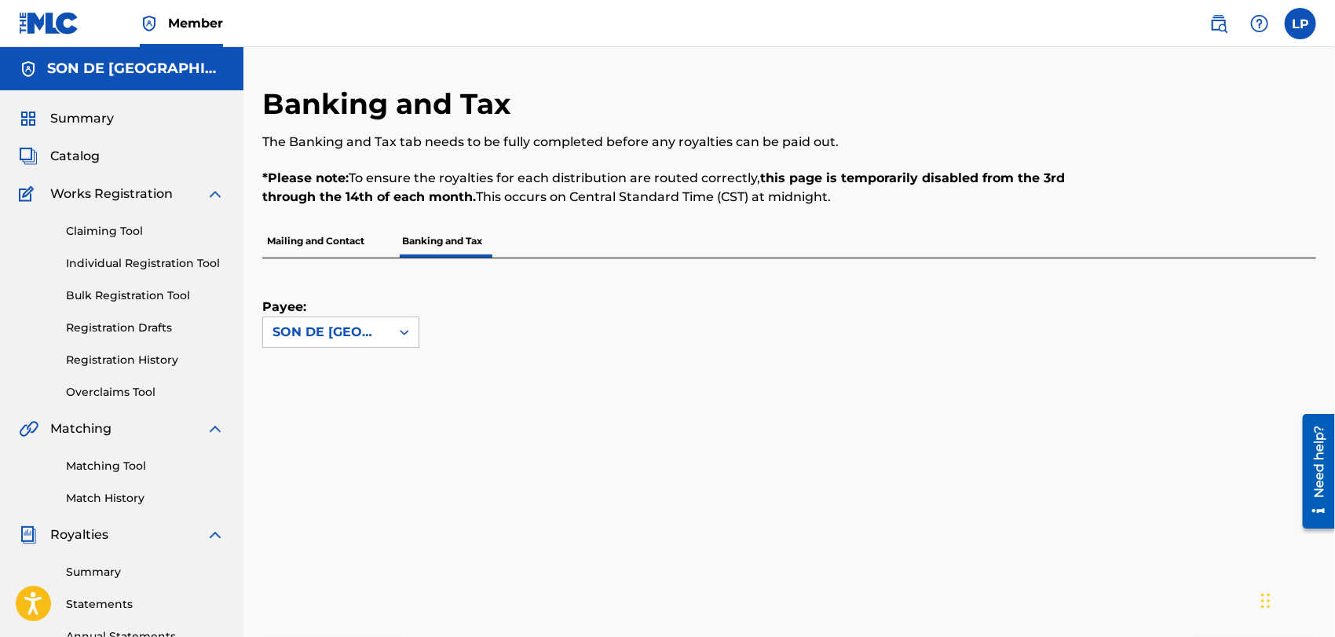
click at [1295, 26] on label at bounding box center [1300, 23] width 31 height 31
click at [1301, 24] on input "LP [PERSON_NAME] [PERSON_NAME] [EMAIL_ADDRESS][DOMAIN_NAME] Notification Prefer…" at bounding box center [1301, 24] width 0 height 0
click at [1137, 219] on p "Log out" at bounding box center [1148, 222] width 37 height 14
click at [1301, 24] on input "LP [PERSON_NAME] [PERSON_NAME] [EMAIL_ADDRESS][DOMAIN_NAME] Notification Prefer…" at bounding box center [1301, 24] width 0 height 0
